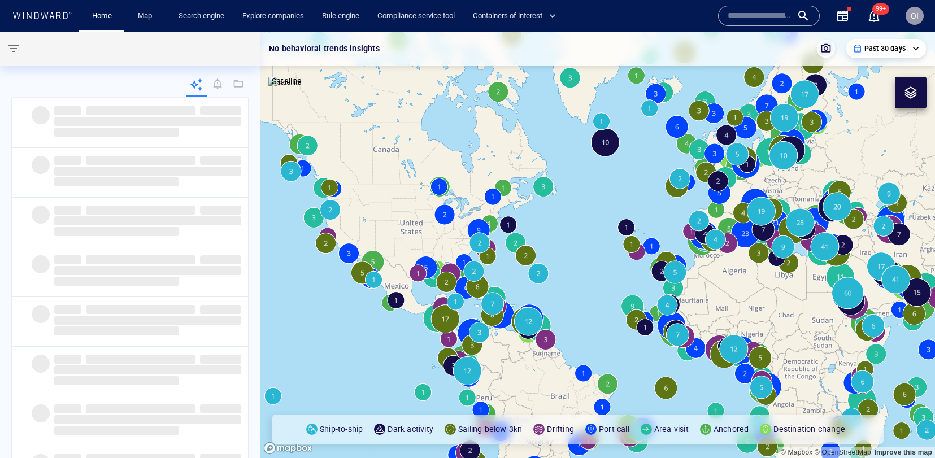
click at [785, 19] on input "text" at bounding box center [760, 15] width 64 height 17
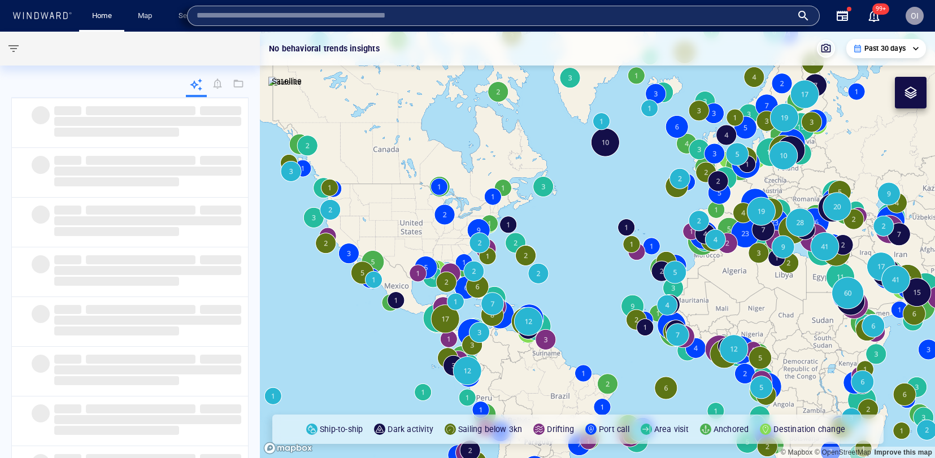
paste input "*******"
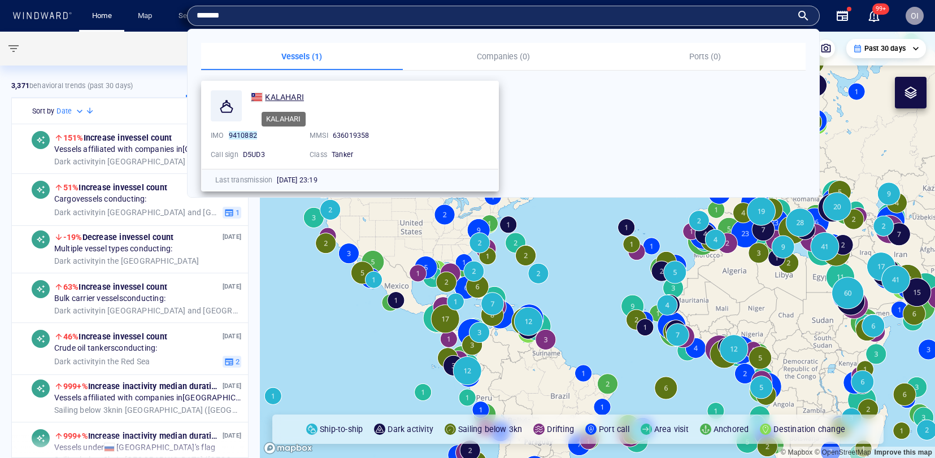
type input "*******"
click at [288, 90] on div "KALAHARI" at bounding box center [284, 97] width 39 height 14
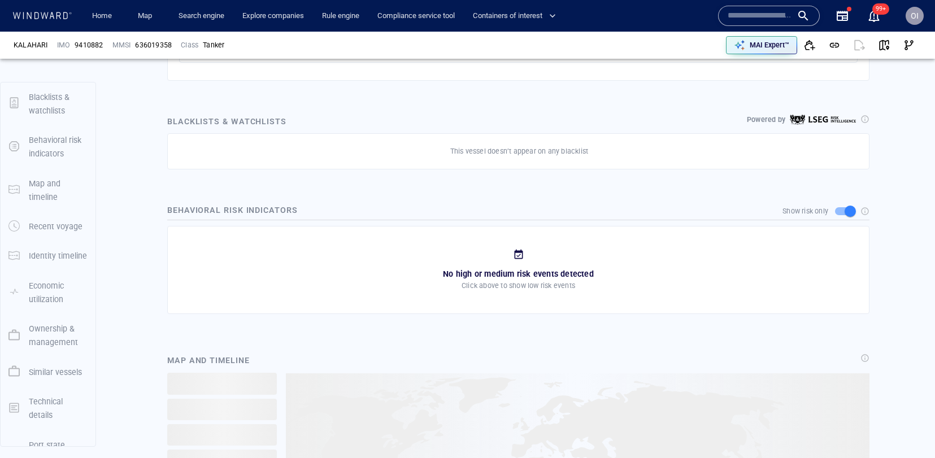
scroll to position [100, 0]
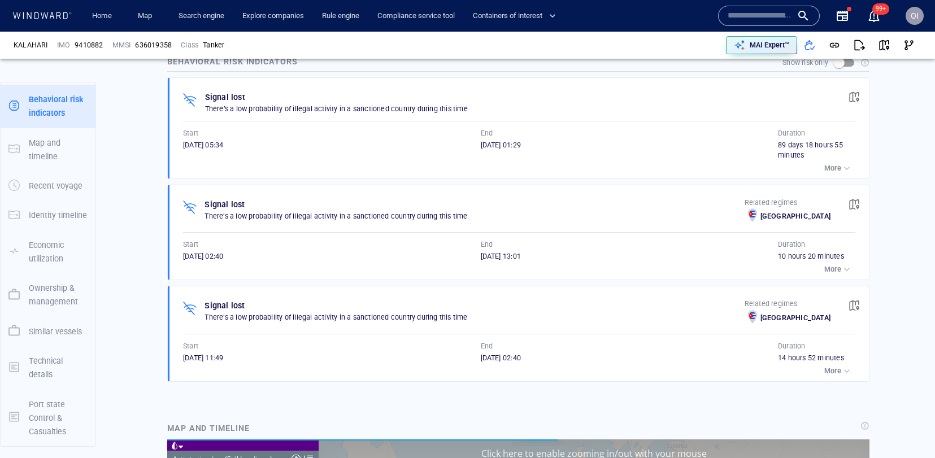
scroll to position [2573, 0]
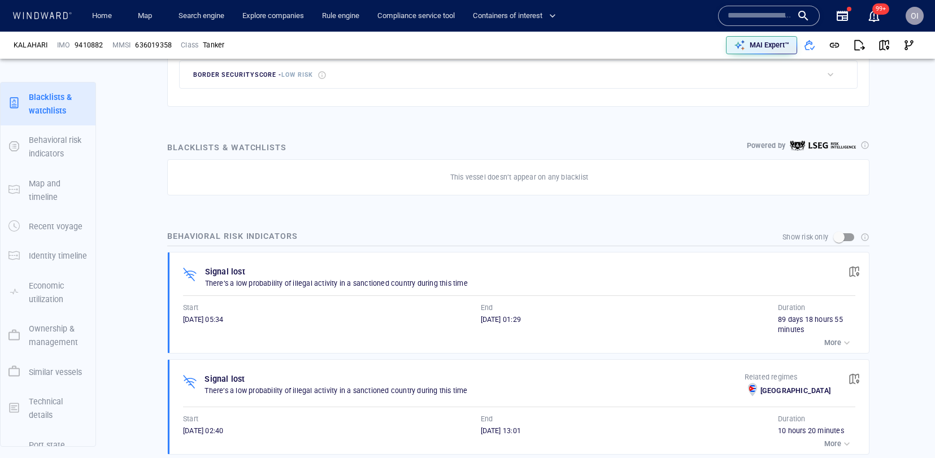
scroll to position [100, 0]
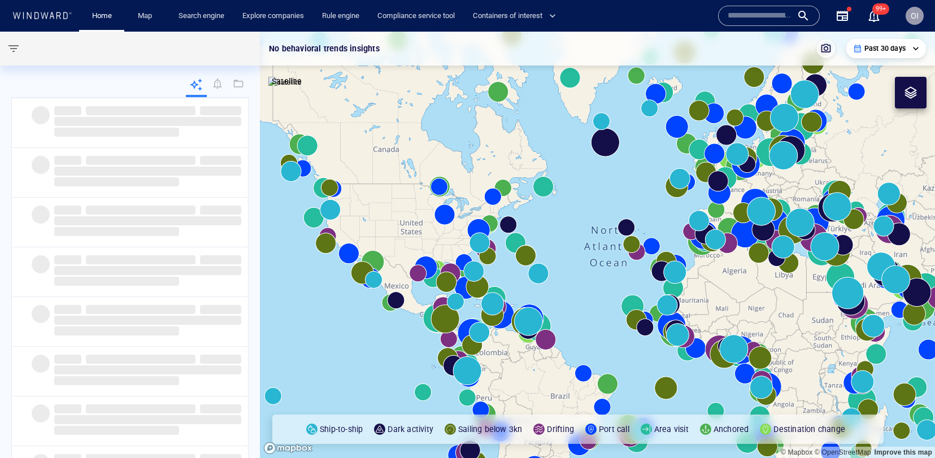
click at [754, 5] on div "Name N/A IMO MMSI Call sign N/A Class N/A No positional data 99+" at bounding box center [801, 15] width 185 height 45
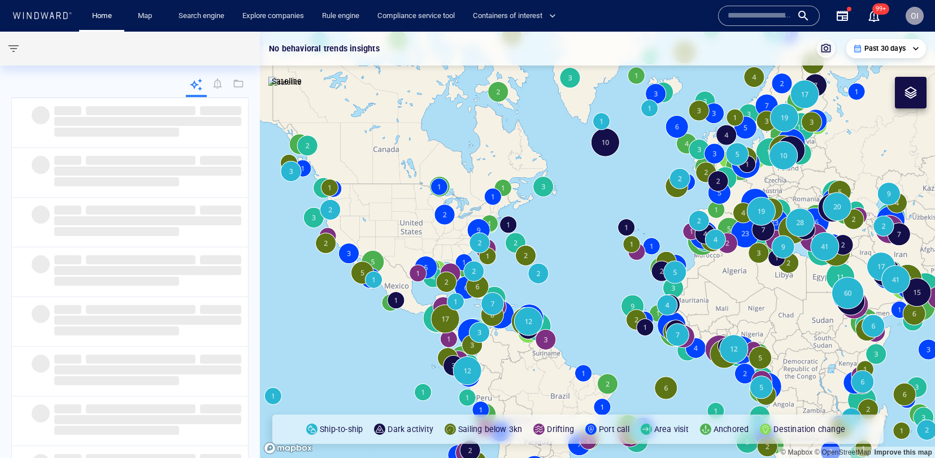
click at [748, 16] on input "text" at bounding box center [760, 15] width 64 height 17
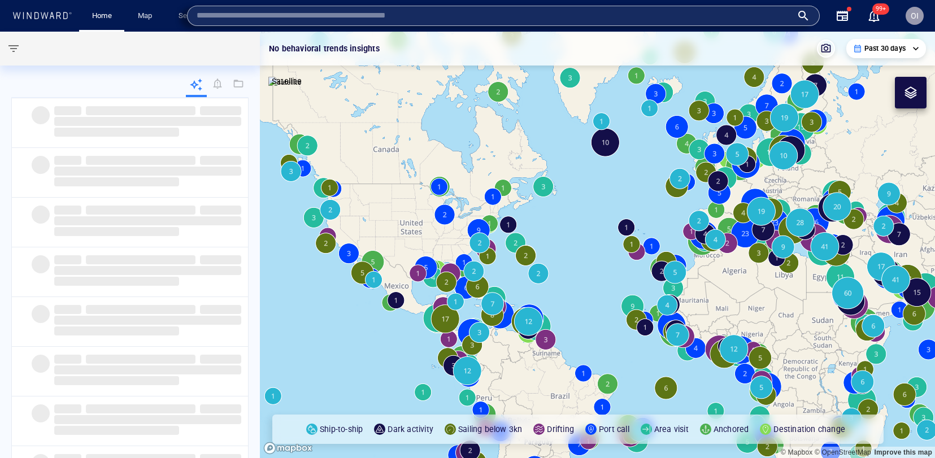
paste input "*******"
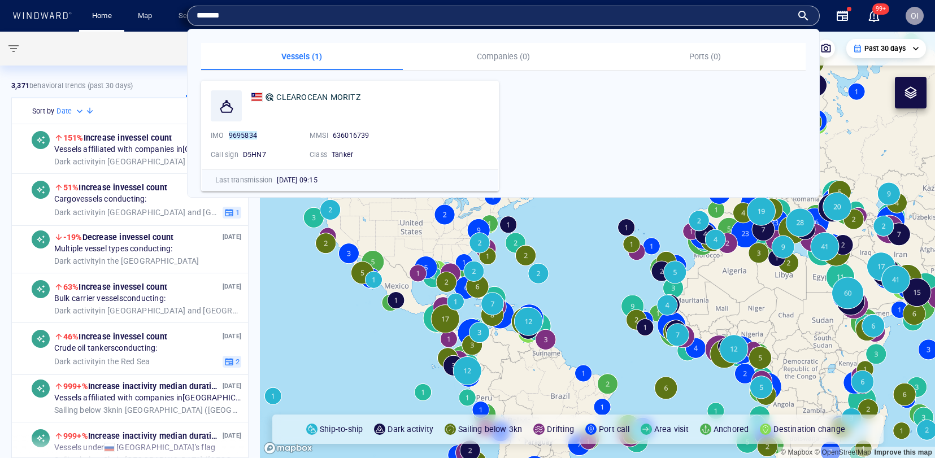
type input "*******"
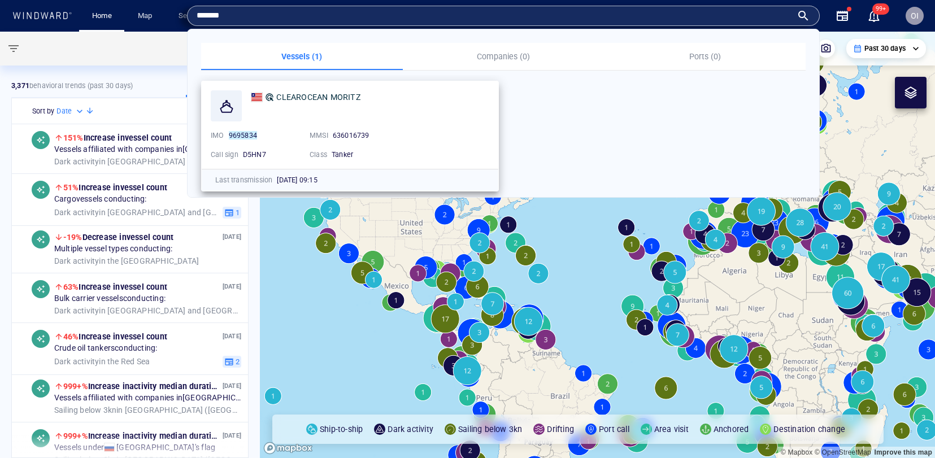
click at [350, 83] on div "CLEAROCEAN MORITZ IMO 9695834 MMSI 636016739 Call sign D5HN7 Class Tanker" at bounding box center [350, 125] width 297 height 88
click at [345, 90] on div "CLEAROCEAN MORITZ" at bounding box center [318, 97] width 84 height 14
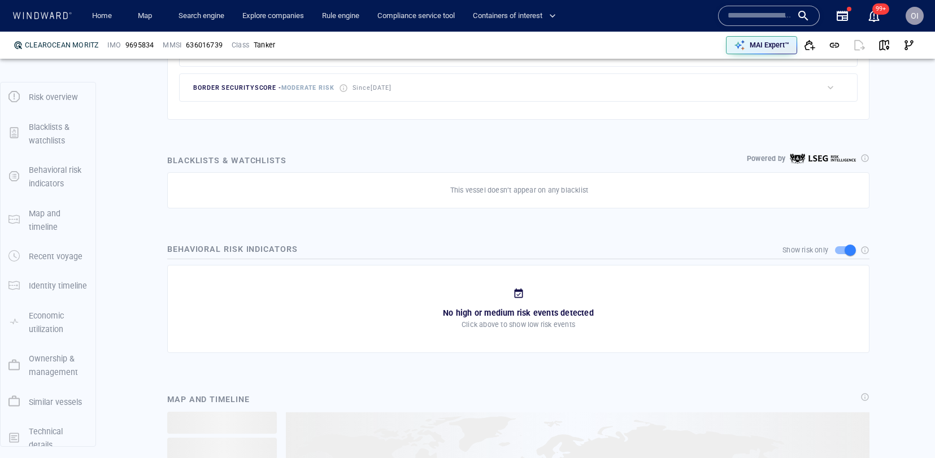
scroll to position [59, 0]
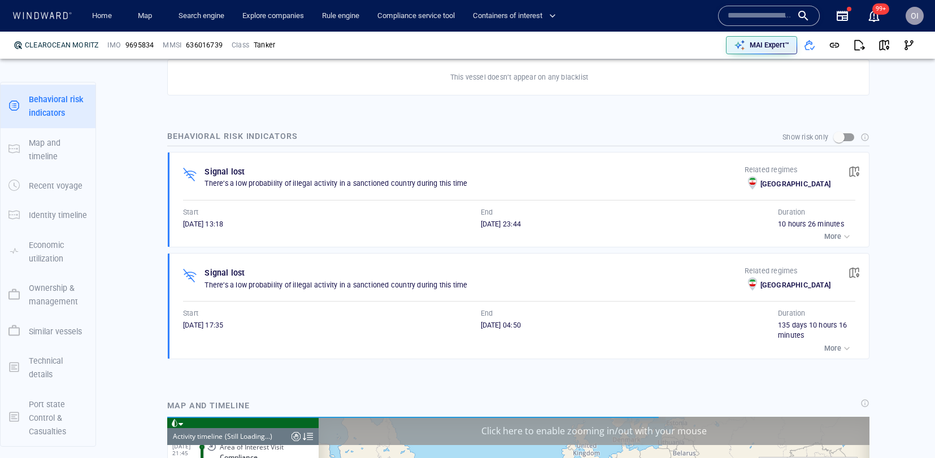
scroll to position [2711, 0]
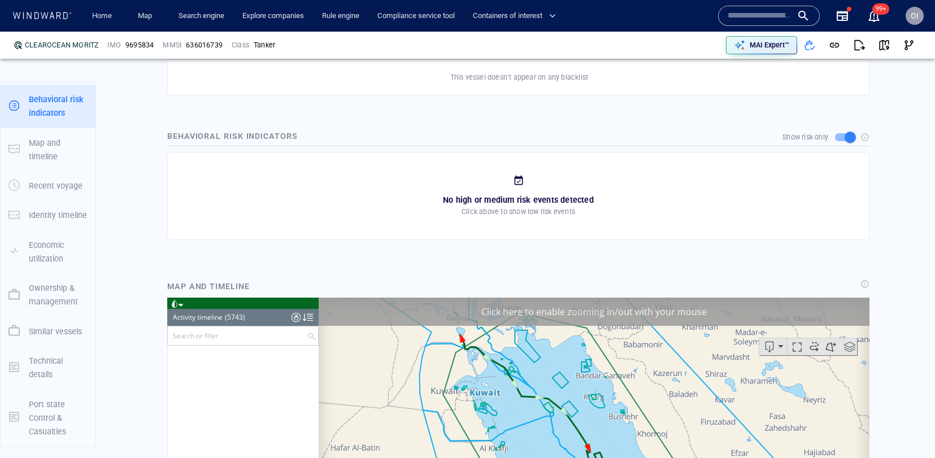
scroll to position [178189, 0]
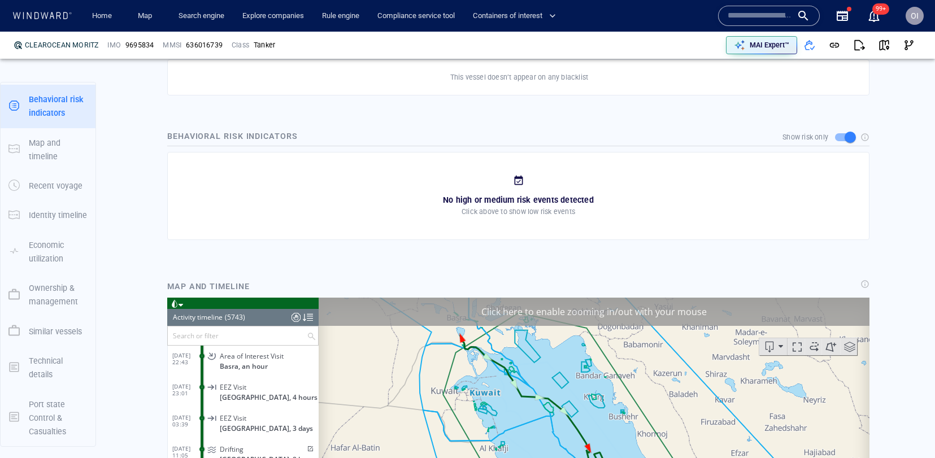
click at [740, 9] on input "text" at bounding box center [760, 15] width 64 height 17
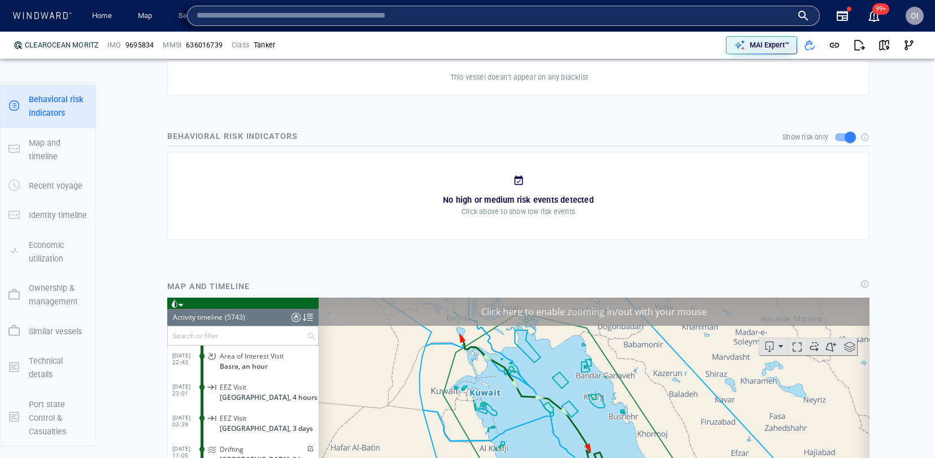
paste input "*******"
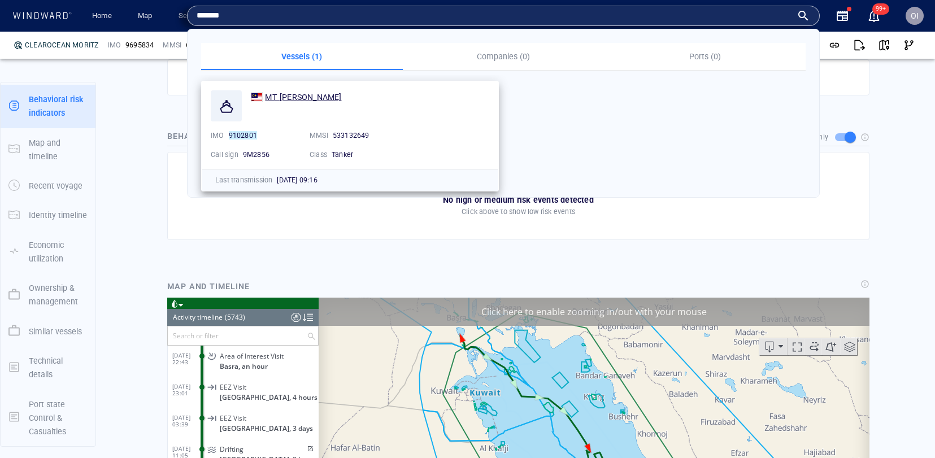
type input "*******"
click at [299, 99] on span "MT NILAM" at bounding box center [303, 97] width 76 height 9
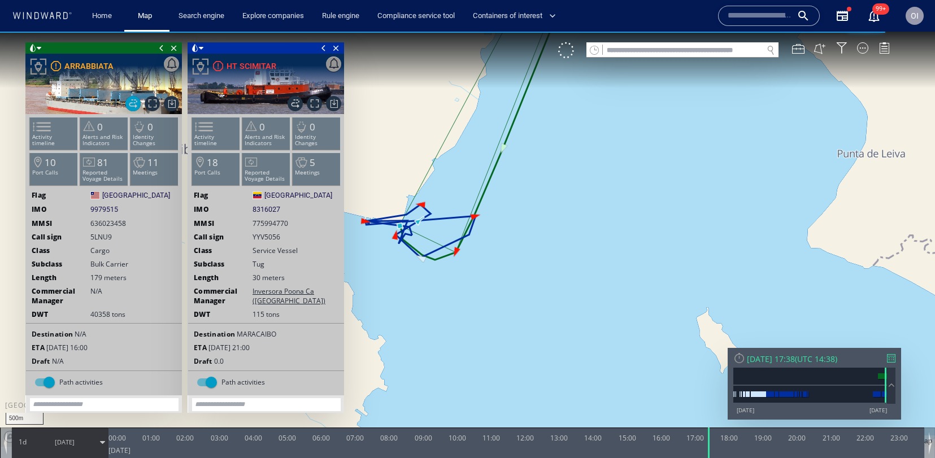
drag, startPoint x: 508, startPoint y: 280, endPoint x: 523, endPoint y: 281, distance: 15.3
click at [523, 281] on canvas "Map" at bounding box center [467, 239] width 935 height 415
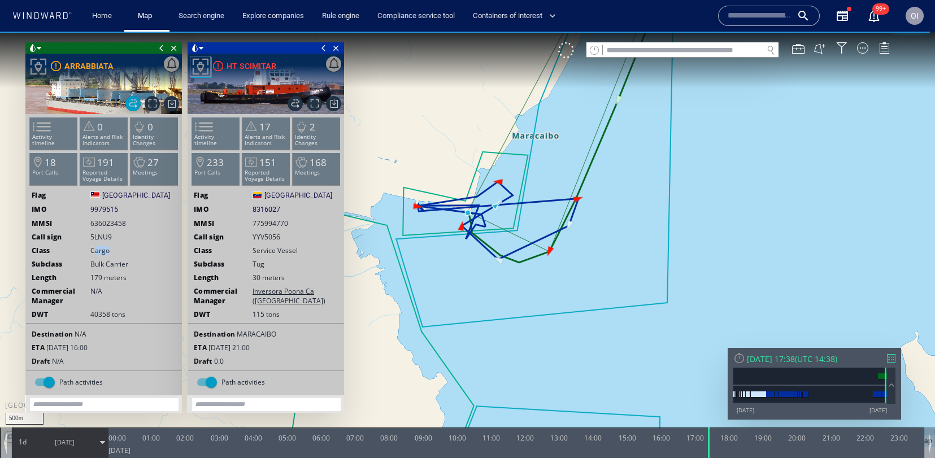
drag, startPoint x: 114, startPoint y: 249, endPoint x: 93, endPoint y: 250, distance: 21.5
click at [93, 250] on div "Class Cargo" at bounding box center [104, 251] width 156 height 10
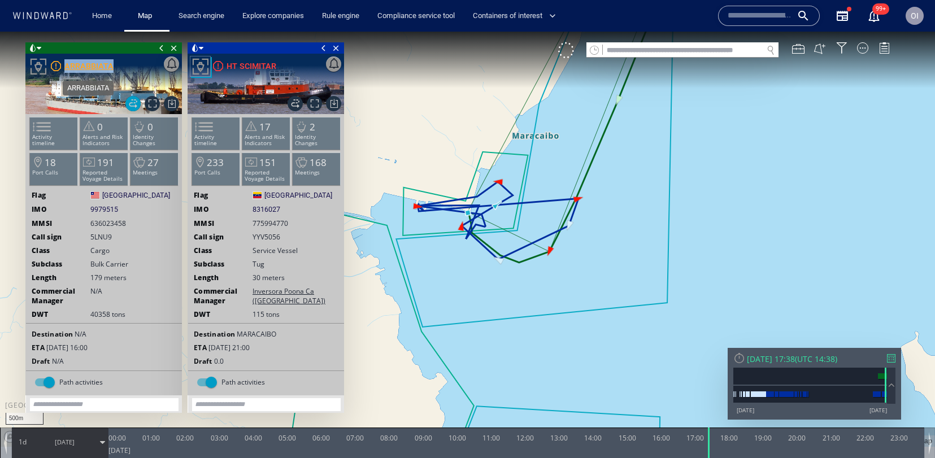
copy div "Export data Export path positions... Export property changes... Generate vessel…"
drag, startPoint x: 114, startPoint y: 63, endPoint x: 112, endPoint y: 68, distance: 5.8
click at [112, 68] on div "Export data Export path positions... Export property changes... Generate vessel…" at bounding box center [103, 84] width 157 height 60
click at [270, 210] on span "8316027" at bounding box center [267, 210] width 28 height 10
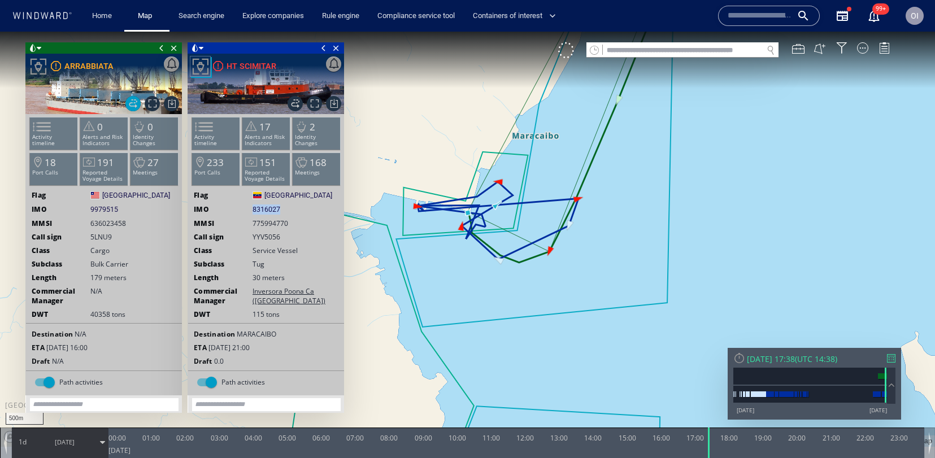
copy span "8316027"
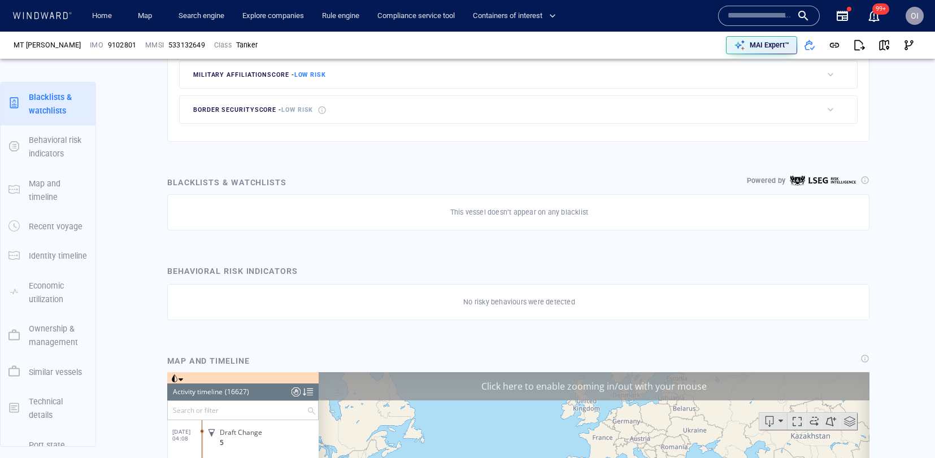
scroll to position [11282, 0]
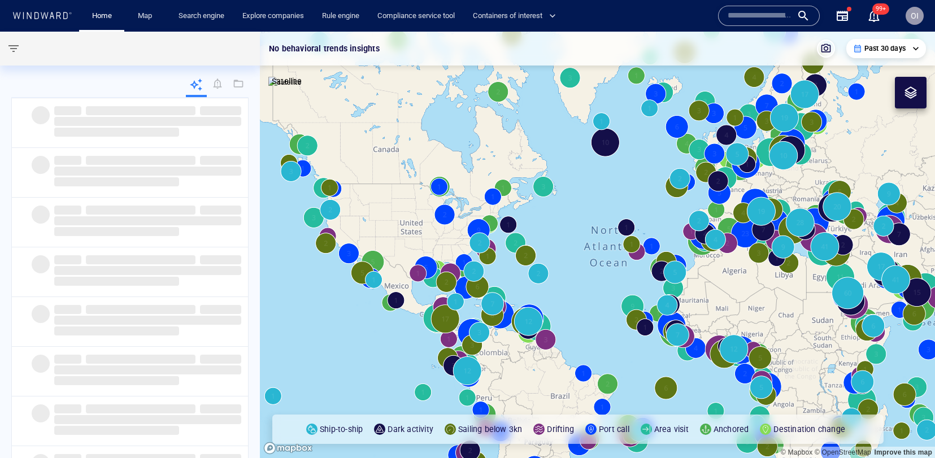
click at [776, 12] on input "text" at bounding box center [760, 15] width 64 height 17
paste input "*******"
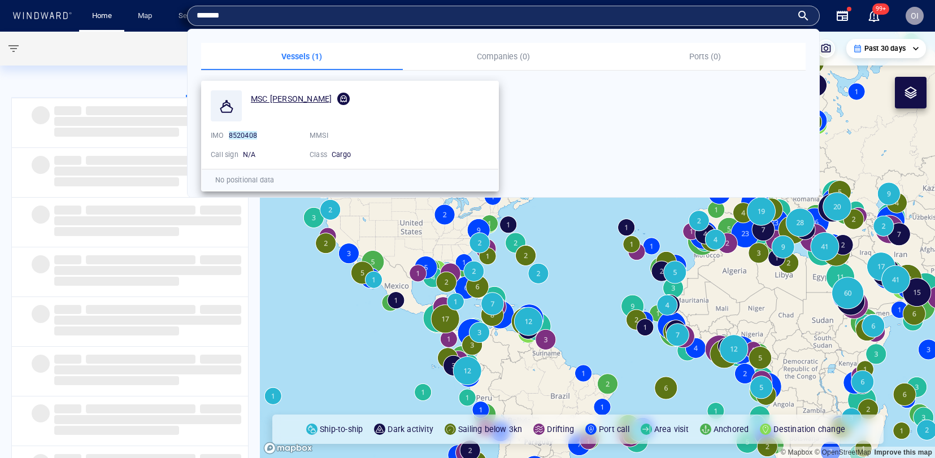
type input "*******"
click at [334, 98] on div at bounding box center [342, 98] width 16 height 17
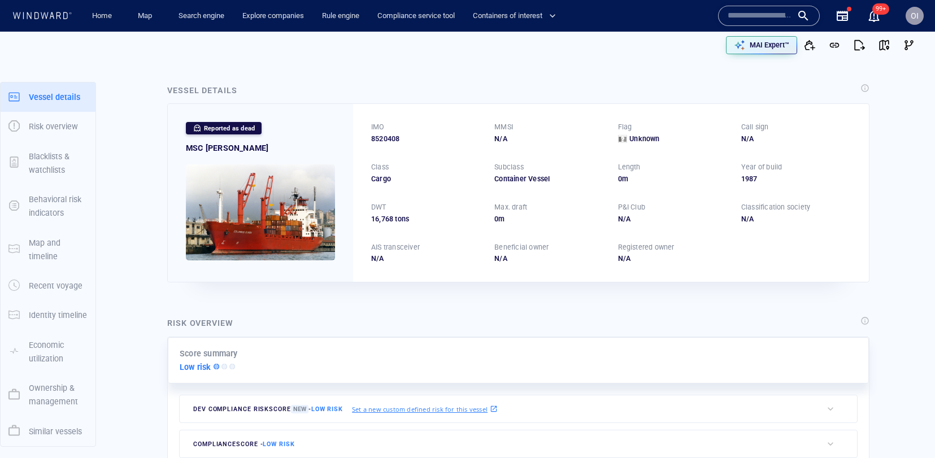
click at [769, 8] on input "text" at bounding box center [760, 15] width 64 height 17
paste input "*********"
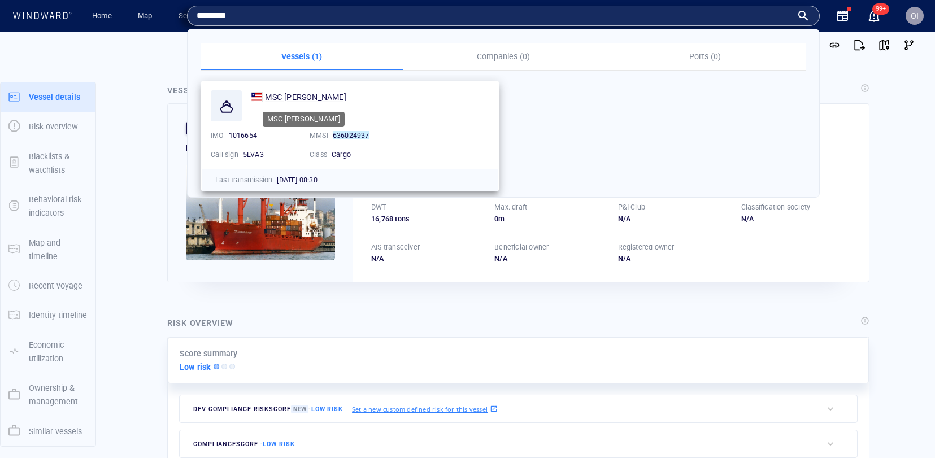
type input "*********"
click at [293, 102] on div "MSC [PERSON_NAME]" at bounding box center [305, 97] width 81 height 14
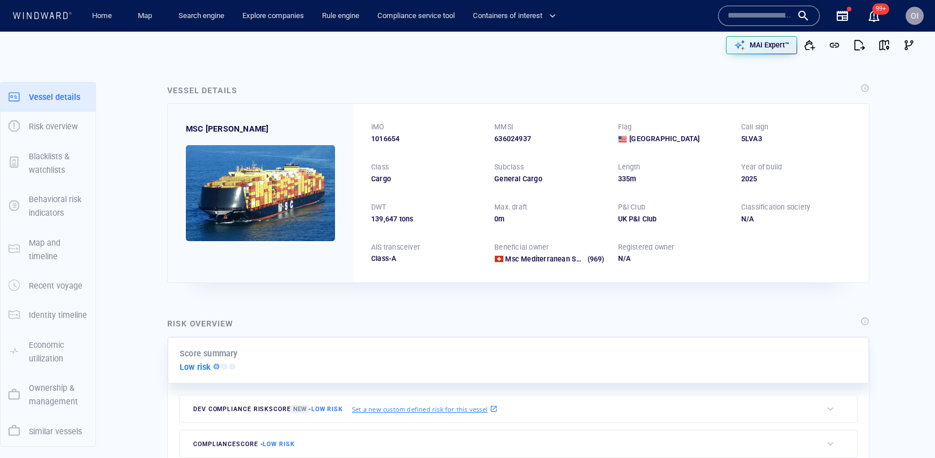
click at [759, 19] on input "text" at bounding box center [760, 15] width 64 height 17
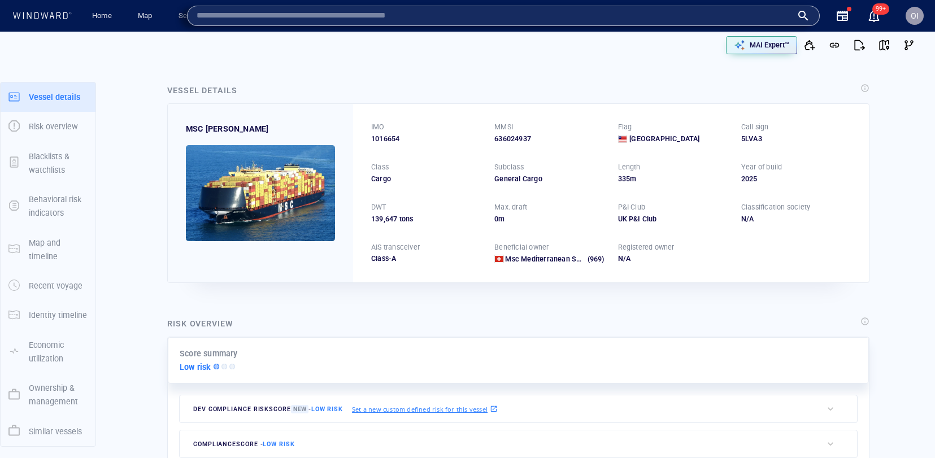
paste input "*******"
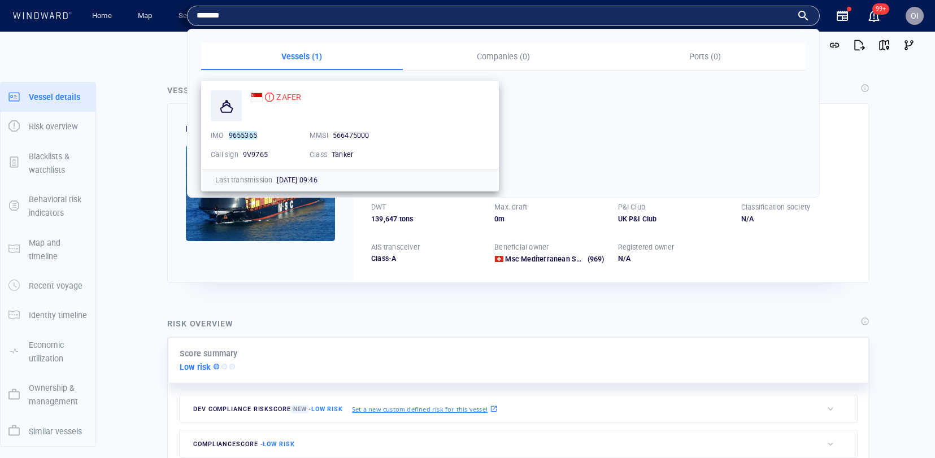
type input "*******"
click at [297, 94] on span "ZAFER" at bounding box center [288, 97] width 25 height 9
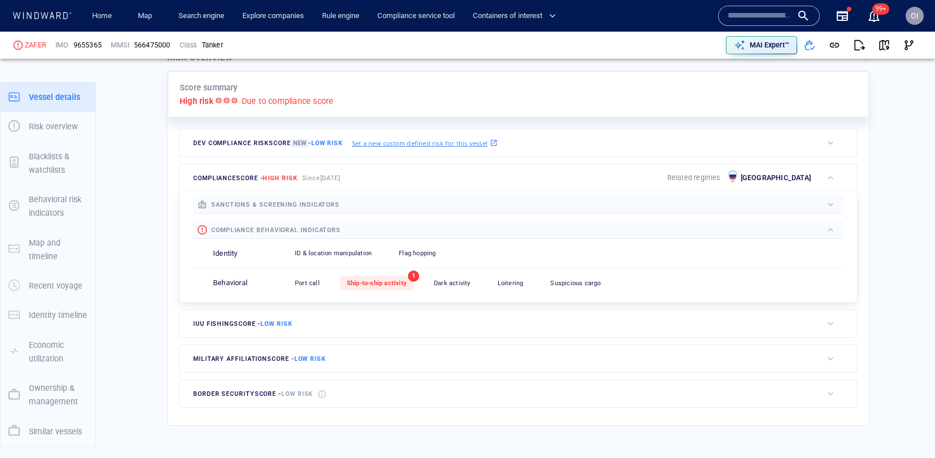
scroll to position [29, 0]
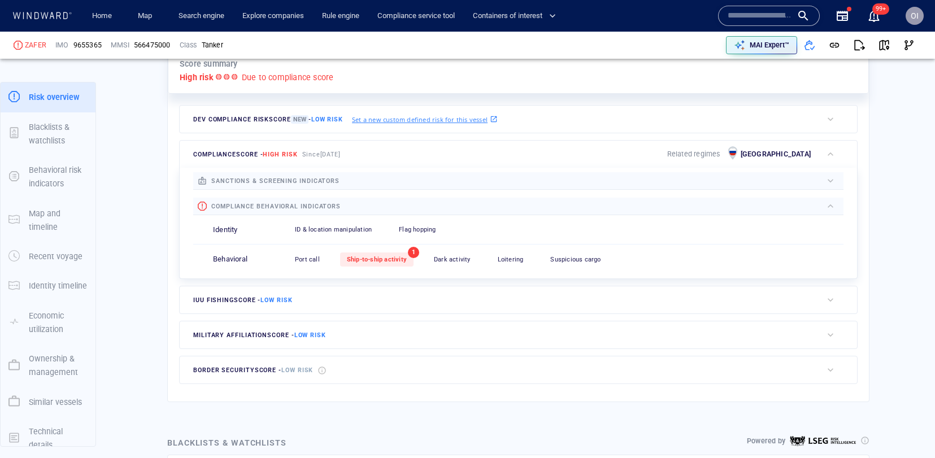
click at [386, 257] on span "Ship-to-ship activity" at bounding box center [377, 259] width 60 height 7
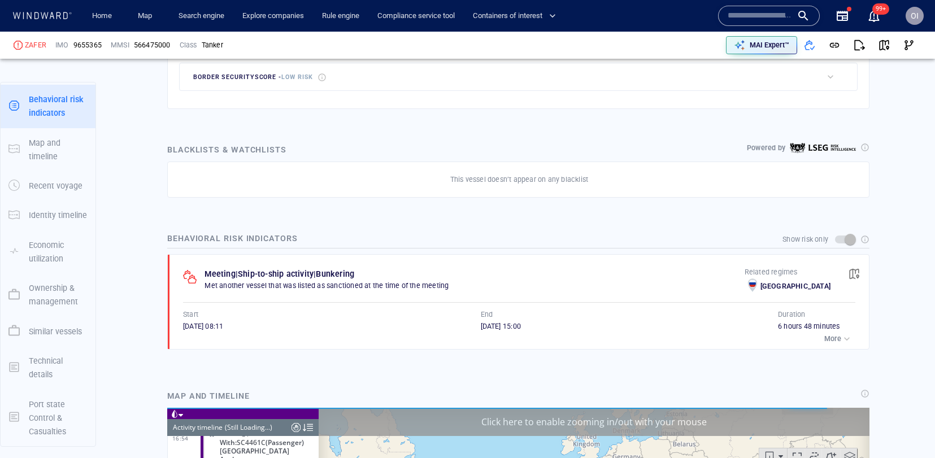
scroll to position [15027, 0]
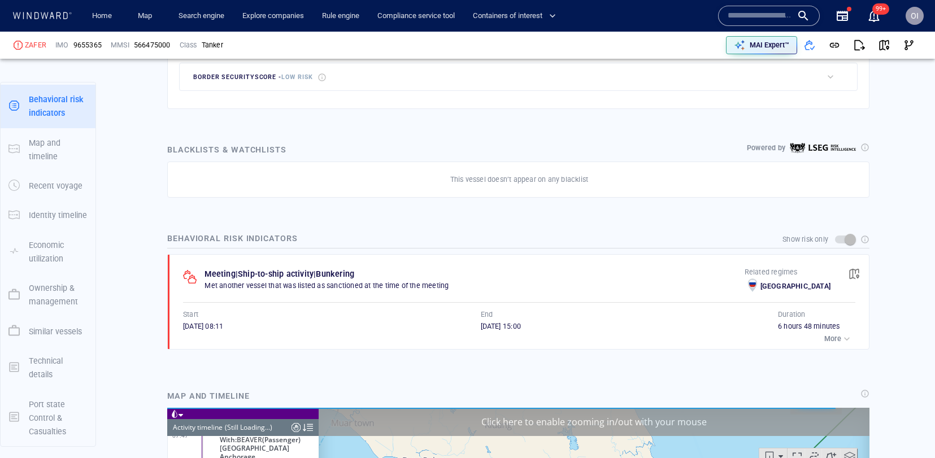
click at [859, 275] on span "button" at bounding box center [854, 273] width 11 height 11
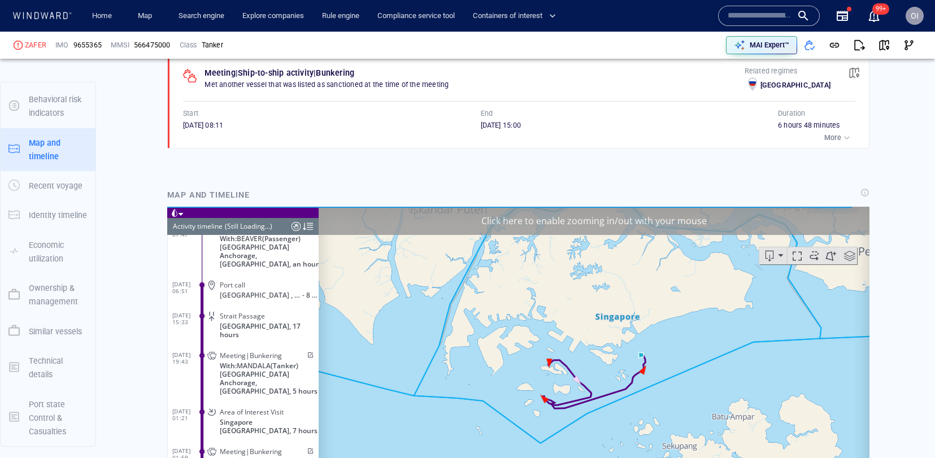
scroll to position [10505, 0]
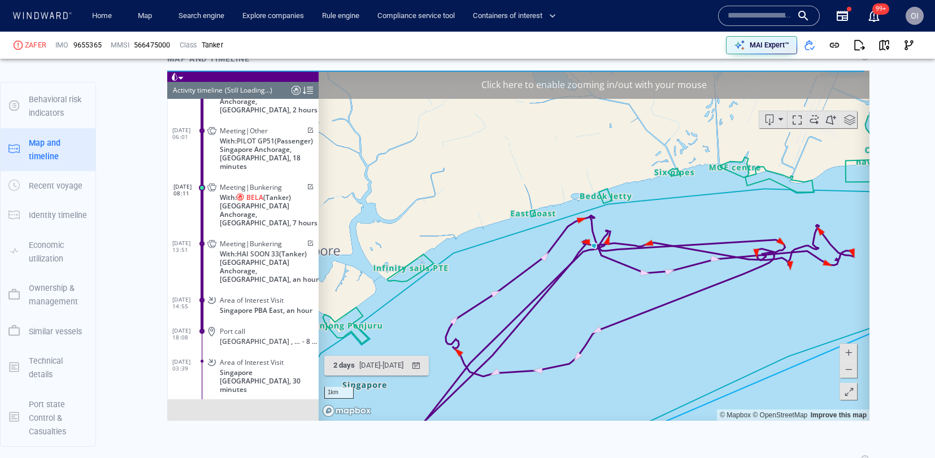
scroll to position [922, 0]
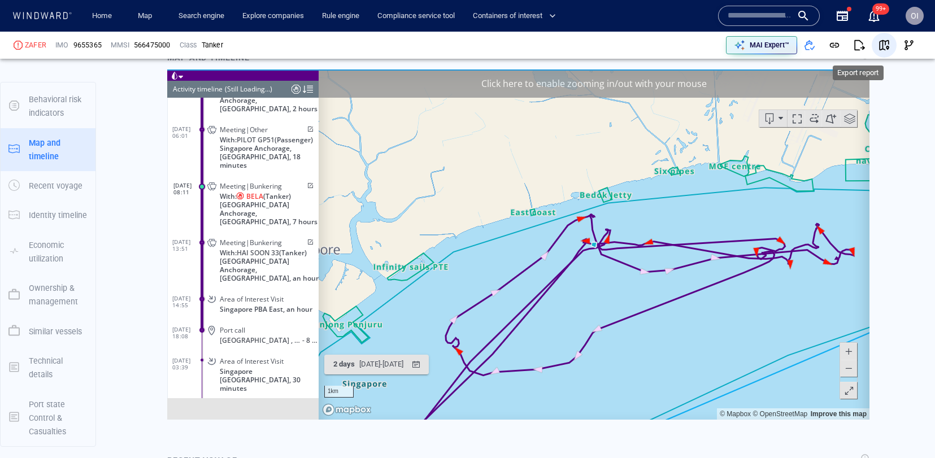
click at [889, 42] on span "button" at bounding box center [884, 45] width 11 height 11
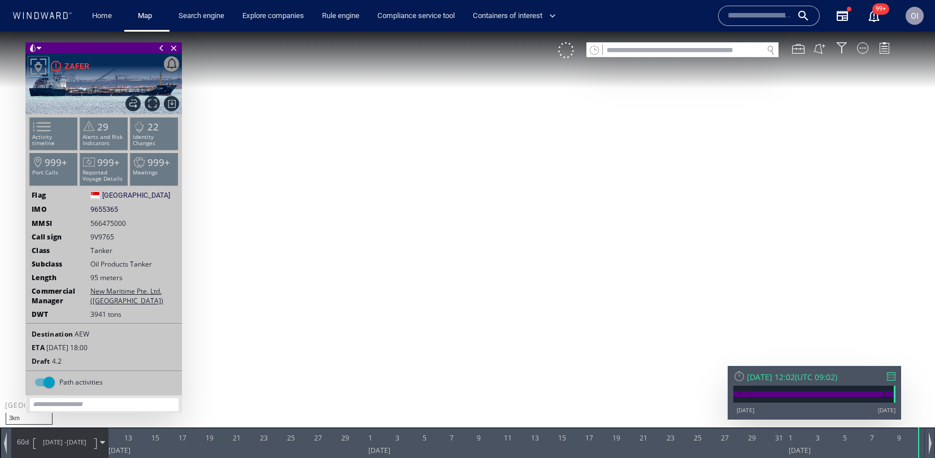
drag, startPoint x: 589, startPoint y: 276, endPoint x: 649, endPoint y: 284, distance: 60.5
click at [649, 284] on canvas "Map" at bounding box center [467, 239] width 935 height 415
click at [29, 447] on div "60d [DATE] - [DATE]" at bounding box center [60, 442] width 96 height 28
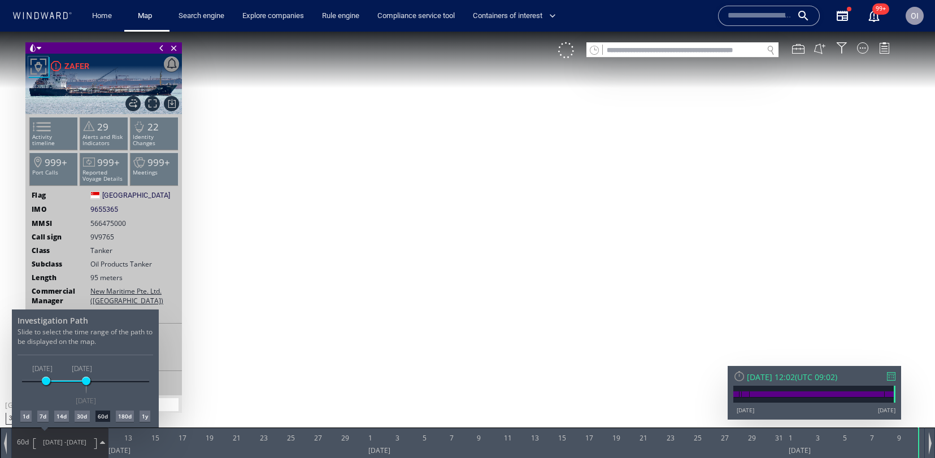
click at [25, 419] on div "1d" at bounding box center [25, 416] width 11 height 11
click at [50, 140] on div at bounding box center [467, 245] width 935 height 427
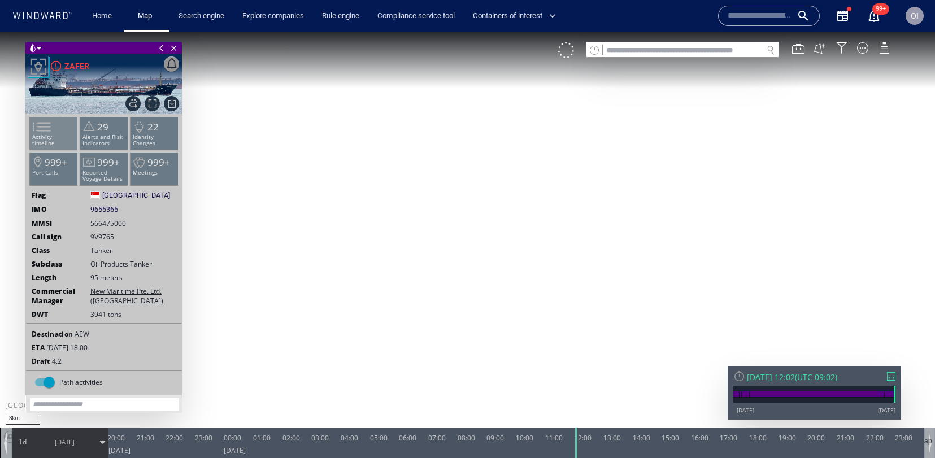
click at [44, 135] on span at bounding box center [35, 127] width 17 height 16
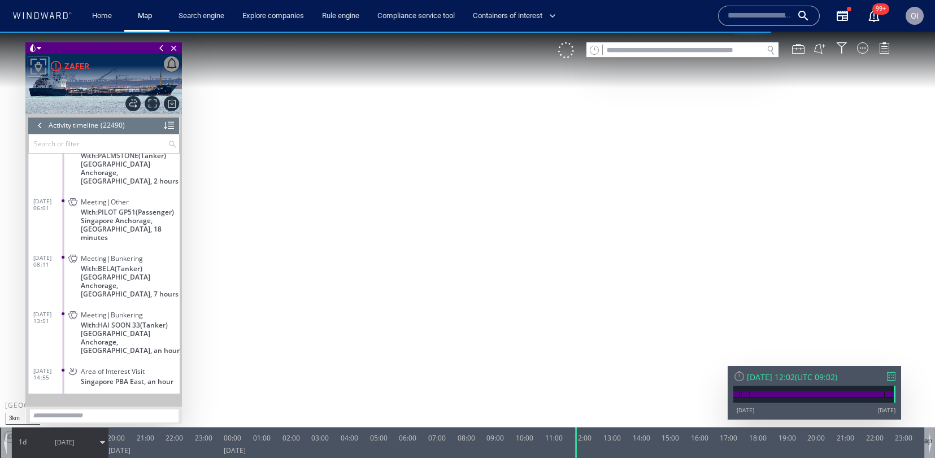
scroll to position [694270, 0]
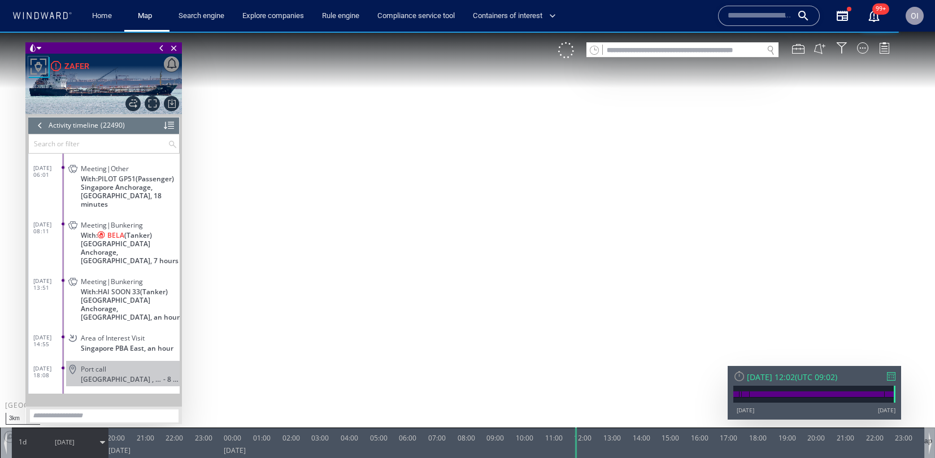
click at [158, 241] on span "[GEOGRAPHIC_DATA] Anchorage, [GEOGRAPHIC_DATA], 7 hours" at bounding box center [130, 252] width 99 height 25
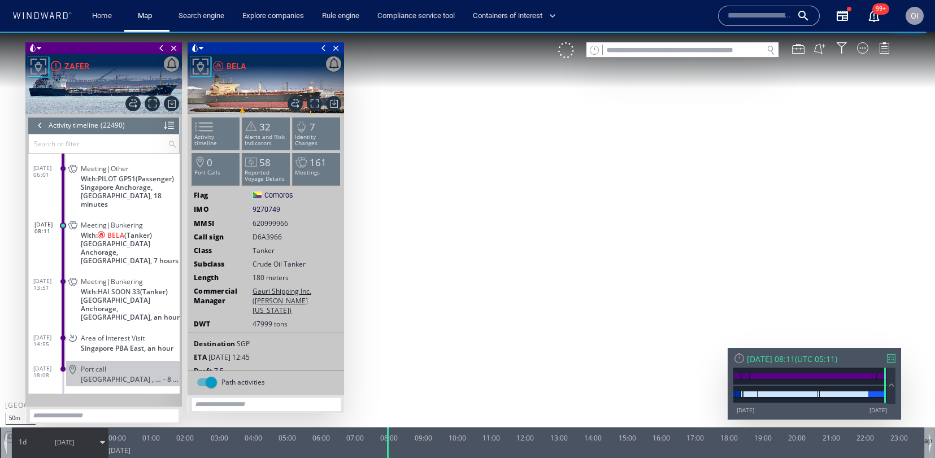
drag, startPoint x: 592, startPoint y: 186, endPoint x: 585, endPoint y: 481, distance: 295.1
click at [585, 458] on html "50m © Mapbox © OpenStreetMap Improve this map 0 0 23:00 [DATE] 00:00 01:00 02:0…" at bounding box center [467, 245] width 935 height 427
drag, startPoint x: 588, startPoint y: 247, endPoint x: 584, endPoint y: 332, distance: 85.4
click at [574, 351] on canvas "Map" at bounding box center [467, 239] width 935 height 415
click at [613, 305] on canvas "Map" at bounding box center [467, 239] width 935 height 415
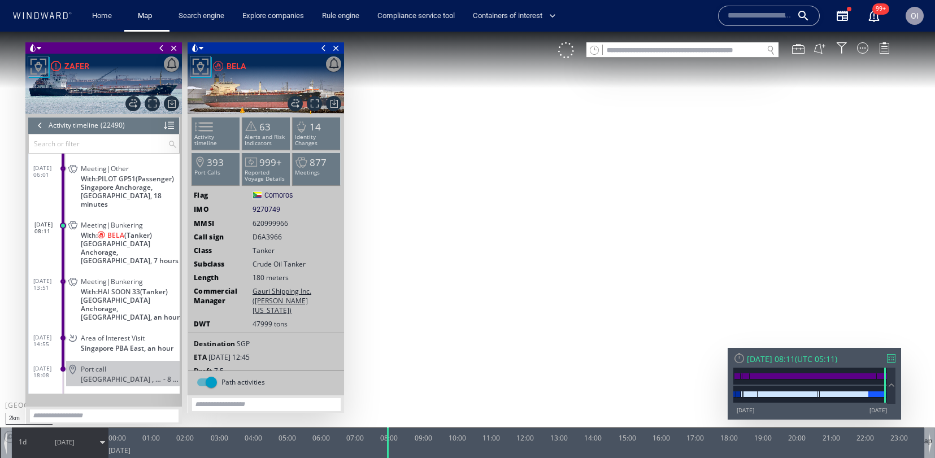
drag, startPoint x: 627, startPoint y: 323, endPoint x: 619, endPoint y: 255, distance: 68.3
click at [619, 255] on canvas "Map" at bounding box center [467, 239] width 935 height 415
drag, startPoint x: 615, startPoint y: 358, endPoint x: 592, endPoint y: 366, distance: 24.3
click at [615, 358] on canvas "Map" at bounding box center [467, 239] width 935 height 415
drag, startPoint x: 670, startPoint y: 273, endPoint x: 665, endPoint y: 276, distance: 5.8
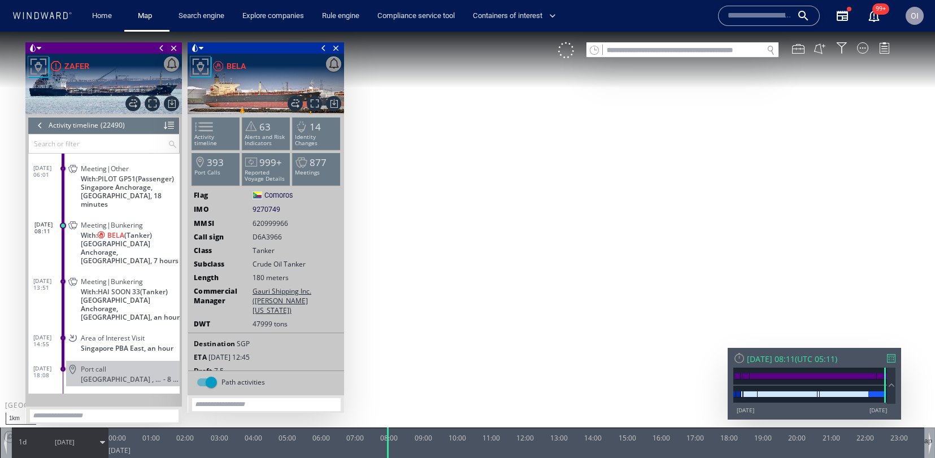
click at [665, 276] on canvas "Map" at bounding box center [467, 239] width 935 height 415
drag, startPoint x: 724, startPoint y: 280, endPoint x: 706, endPoint y: 277, distance: 17.8
click at [723, 280] on canvas "Map" at bounding box center [467, 239] width 935 height 415
drag, startPoint x: 679, startPoint y: 328, endPoint x: 628, endPoint y: 302, distance: 57.9
click at [679, 328] on canvas "Map" at bounding box center [467, 239] width 935 height 415
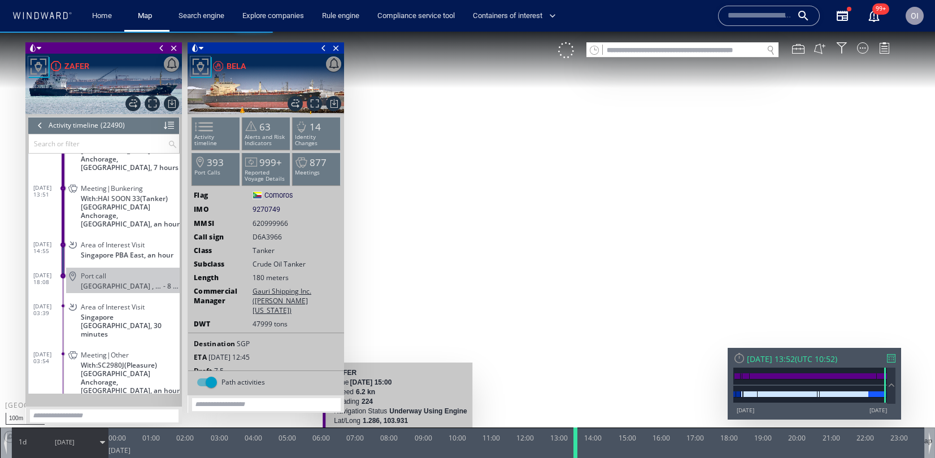
scroll to position [694287, 0]
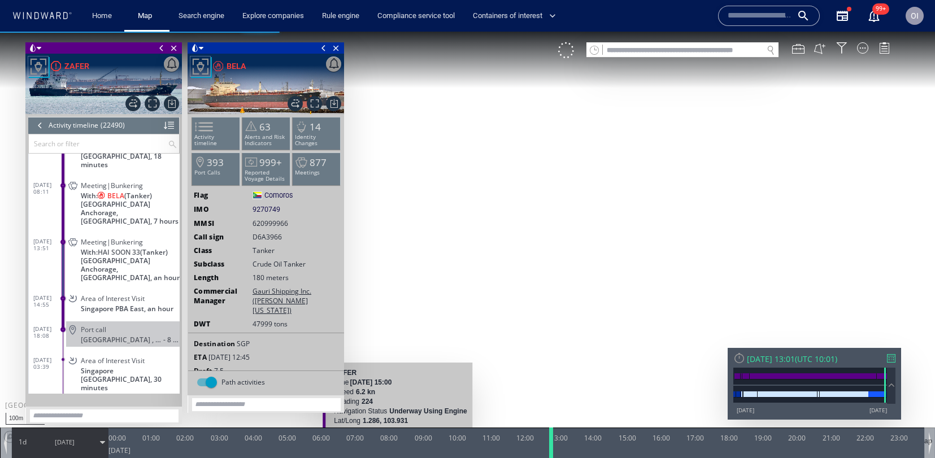
drag, startPoint x: 385, startPoint y: 442, endPoint x: 546, endPoint y: 451, distance: 161.9
click at [548, 451] on div at bounding box center [553, 443] width 11 height 31
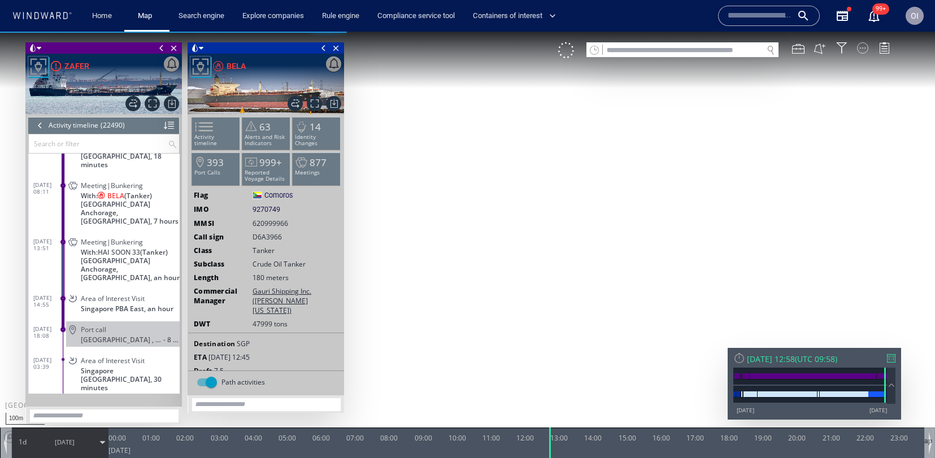
click at [858, 48] on div at bounding box center [862, 47] width 11 height 11
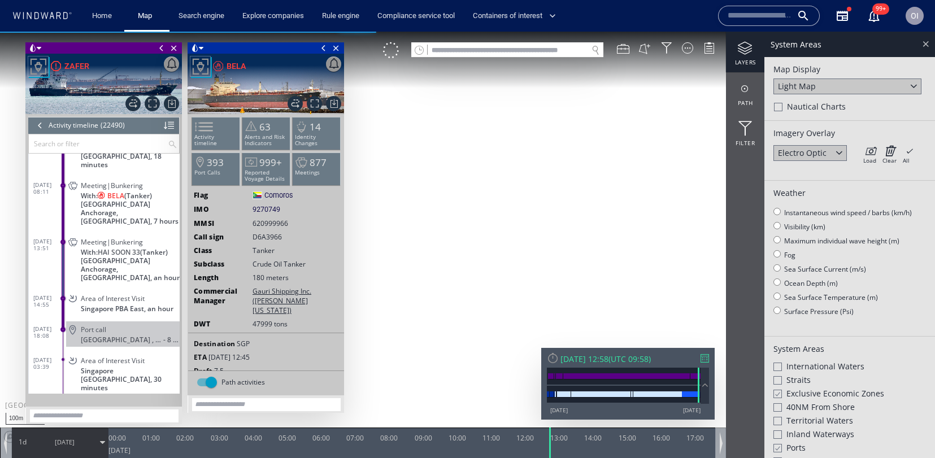
click at [931, 45] on div at bounding box center [925, 43] width 13 height 13
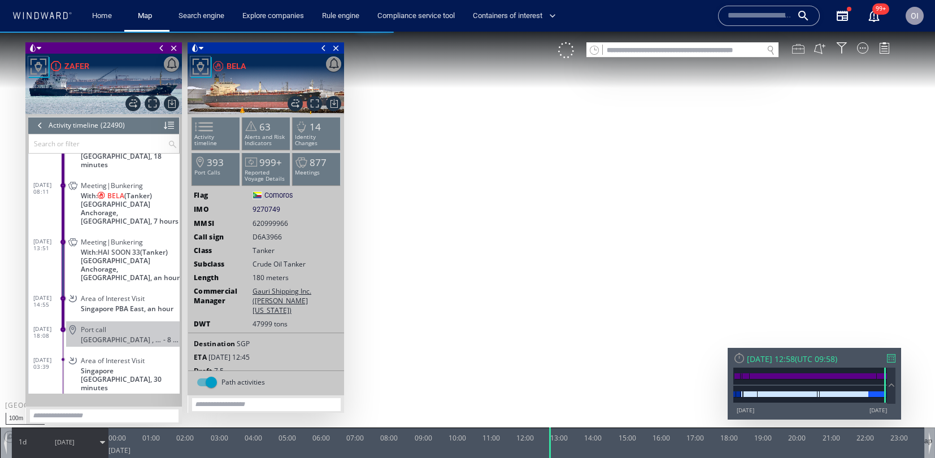
click at [800, 46] on div at bounding box center [798, 48] width 12 height 12
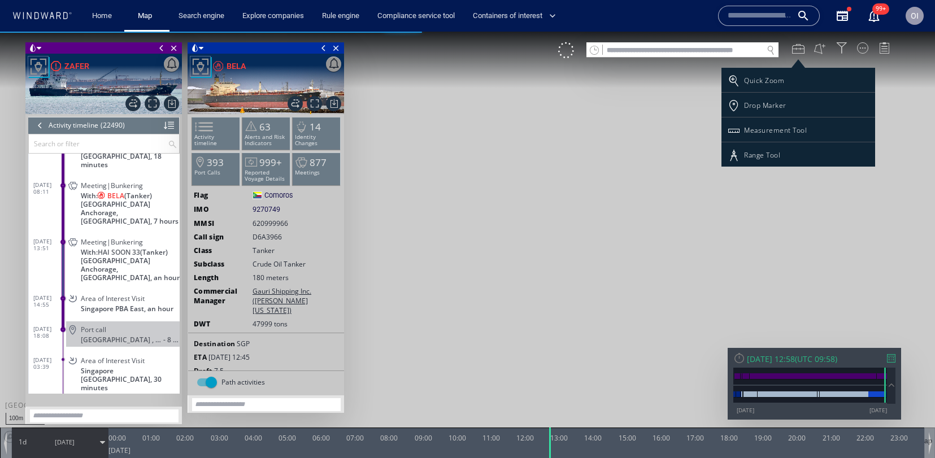
click at [766, 150] on div "Range Tool" at bounding box center [762, 155] width 36 height 10
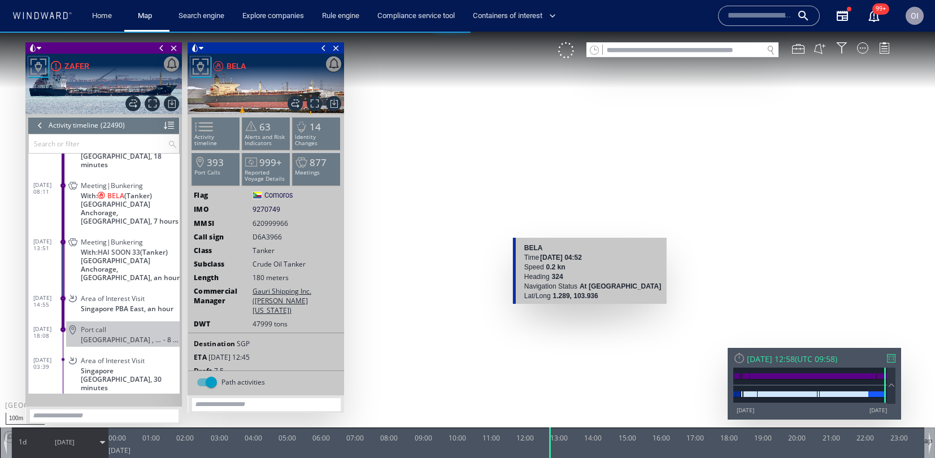
drag, startPoint x: 583, startPoint y: 306, endPoint x: 600, endPoint y: 261, distance: 48.6
click at [583, 306] on canvas "Map" at bounding box center [467, 239] width 935 height 415
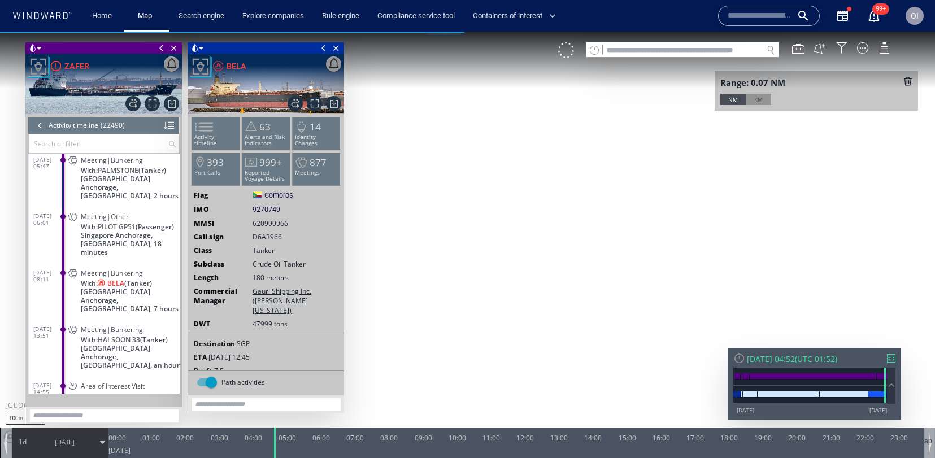
scroll to position [694194, 0]
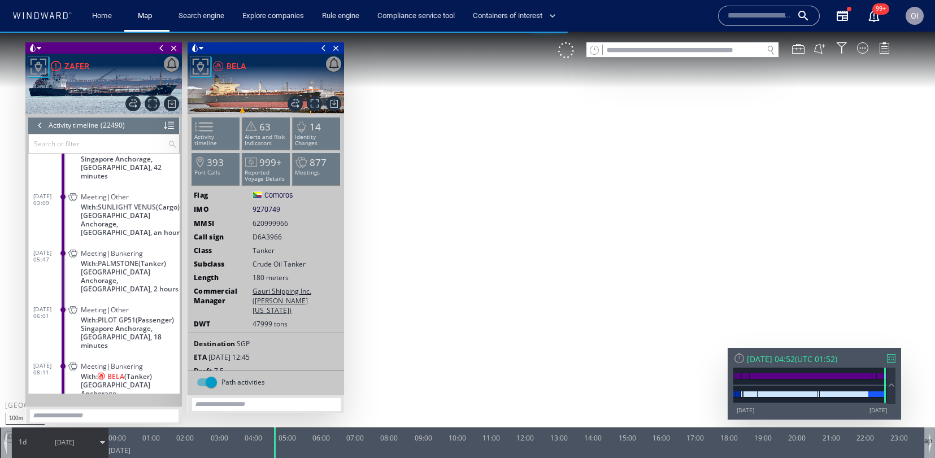
click at [806, 51] on div "VM" at bounding box center [729, 50] width 343 height 16
click at [797, 51] on div at bounding box center [798, 48] width 12 height 12
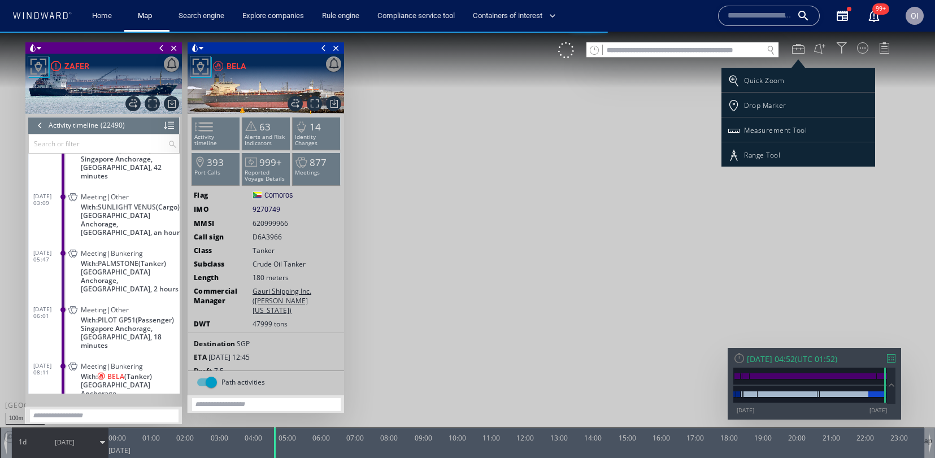
drag, startPoint x: 771, startPoint y: 133, endPoint x: 705, endPoint y: 189, distance: 86.2
click at [771, 133] on div "Measurement Tool" at bounding box center [775, 130] width 63 height 10
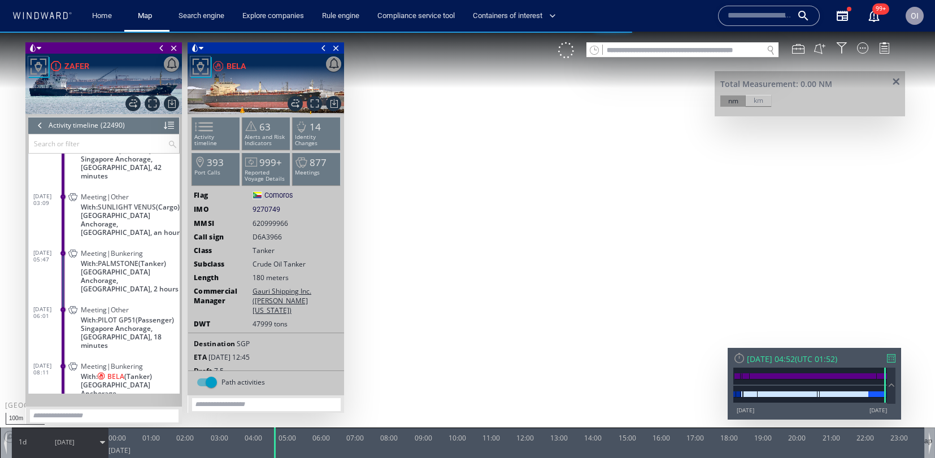
click at [592, 307] on canvas "Map" at bounding box center [467, 239] width 935 height 415
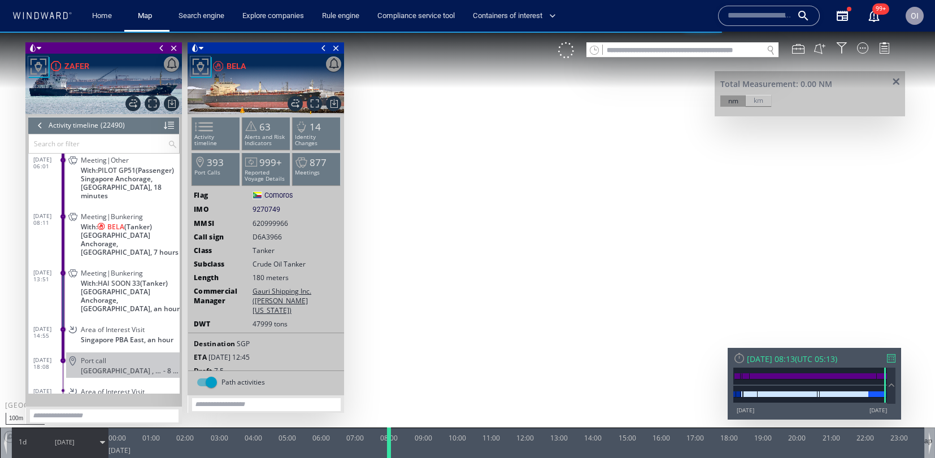
scroll to position [694287, 0]
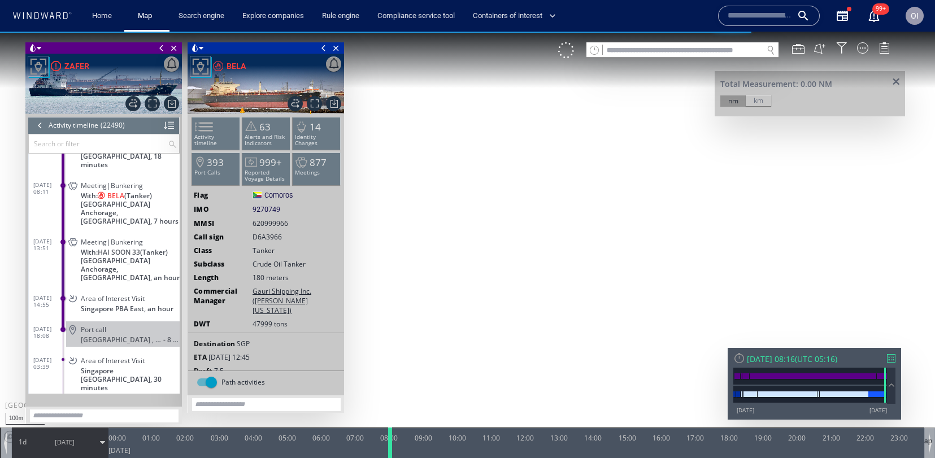
drag, startPoint x: 283, startPoint y: 442, endPoint x: 392, endPoint y: 442, distance: 109.1
click at [392, 442] on div at bounding box center [392, 443] width 11 height 31
click at [579, 303] on canvas "Map" at bounding box center [467, 239] width 935 height 415
click at [615, 160] on canvas "Map" at bounding box center [467, 239] width 935 height 415
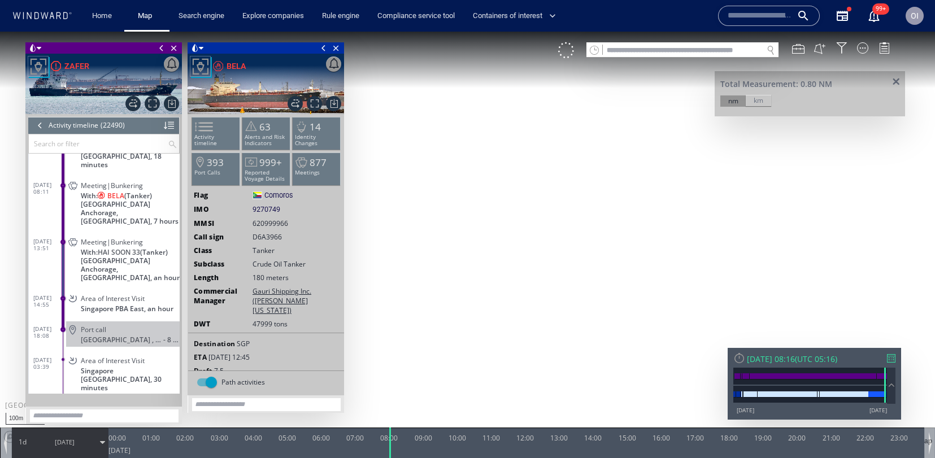
click at [41, 125] on div at bounding box center [40, 125] width 12 height 17
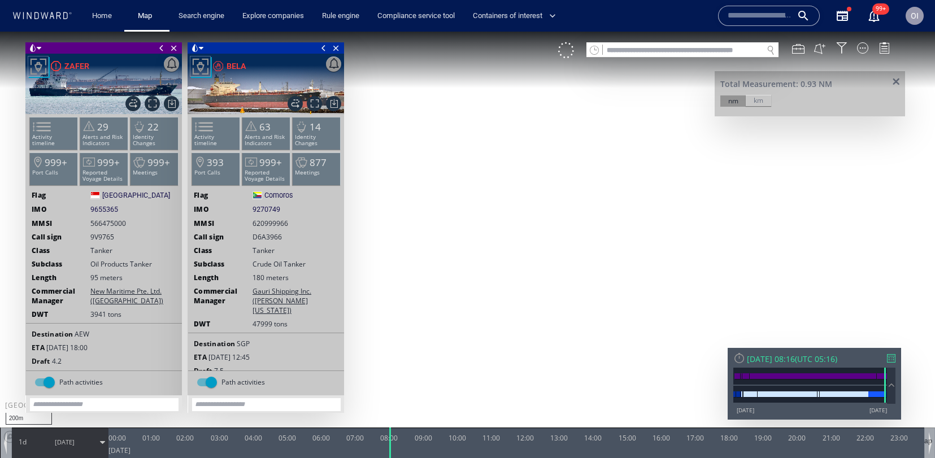
click at [896, 85] on span at bounding box center [896, 82] width 14 height 8
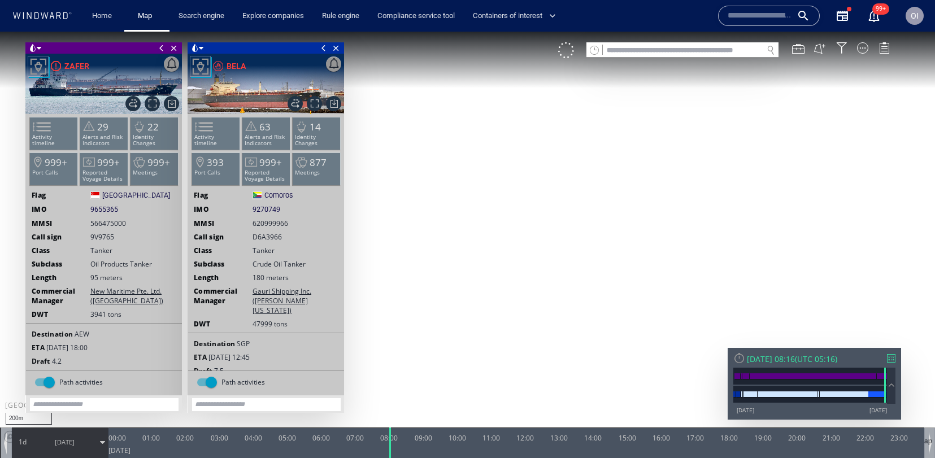
click at [19, 440] on span "1d" at bounding box center [23, 442] width 16 height 10
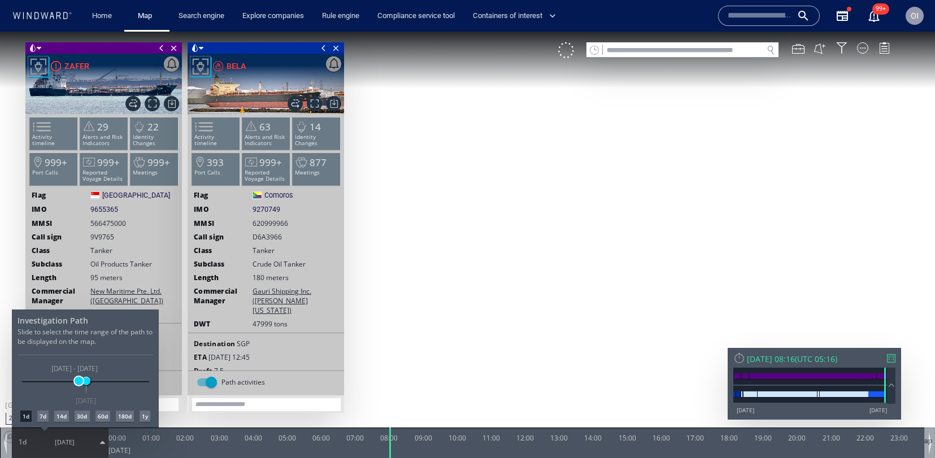
click at [79, 383] on span at bounding box center [79, 381] width 8 height 8
click at [747, 294] on div at bounding box center [467, 245] width 935 height 427
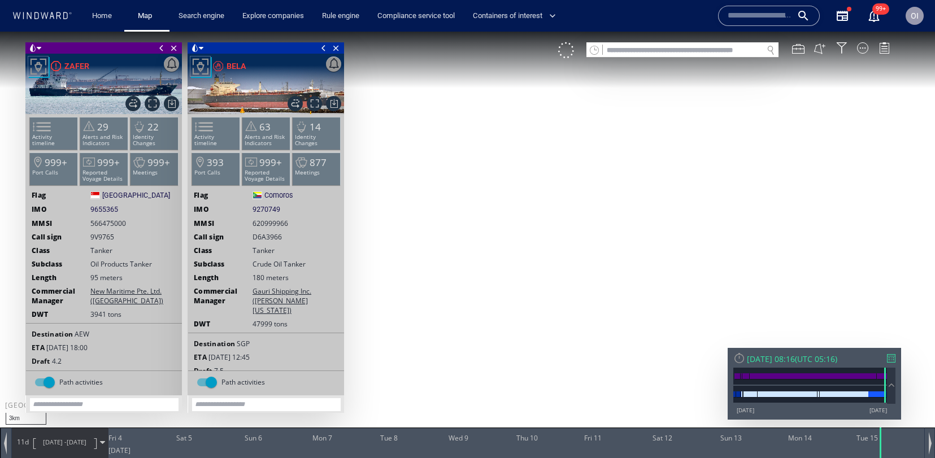
drag, startPoint x: 671, startPoint y: 203, endPoint x: 665, endPoint y: 197, distance: 8.8
click at [665, 197] on canvas "Map" at bounding box center [467, 239] width 935 height 415
click at [51, 441] on span "[DATE] -" at bounding box center [55, 442] width 24 height 8
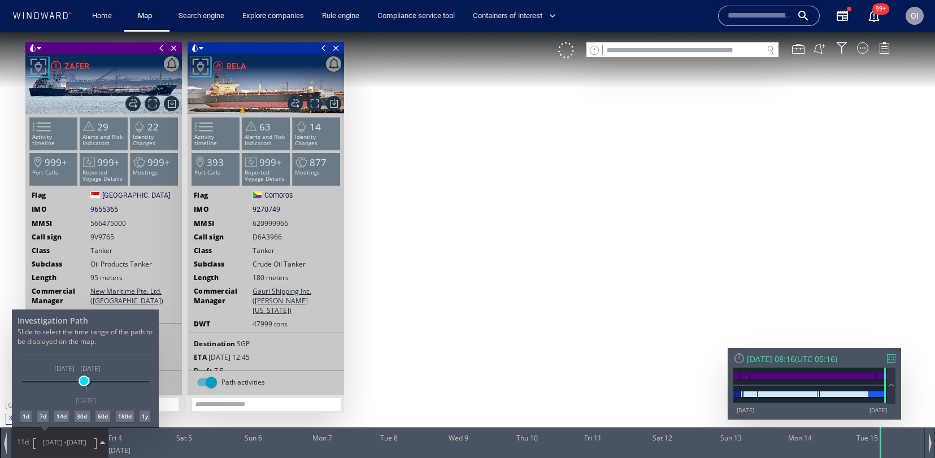
click at [84, 381] on span at bounding box center [84, 381] width 8 height 8
click at [570, 49] on div at bounding box center [467, 245] width 935 height 427
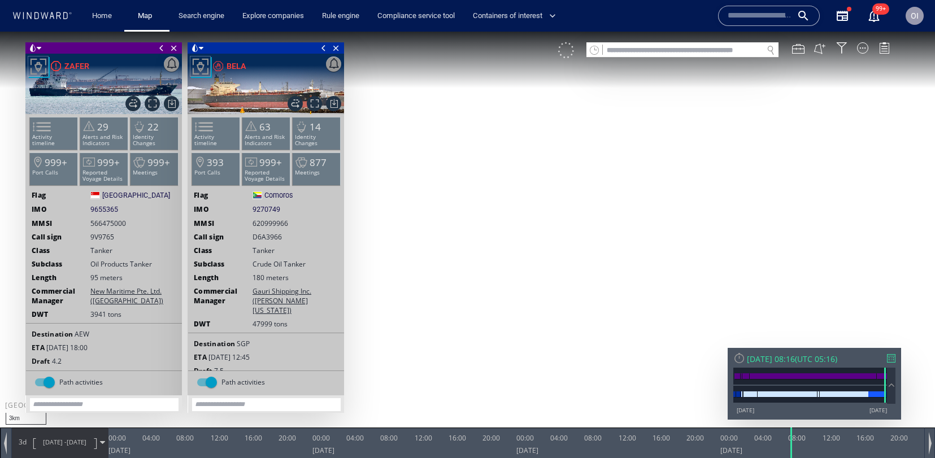
click at [559, 49] on div at bounding box center [566, 50] width 16 height 16
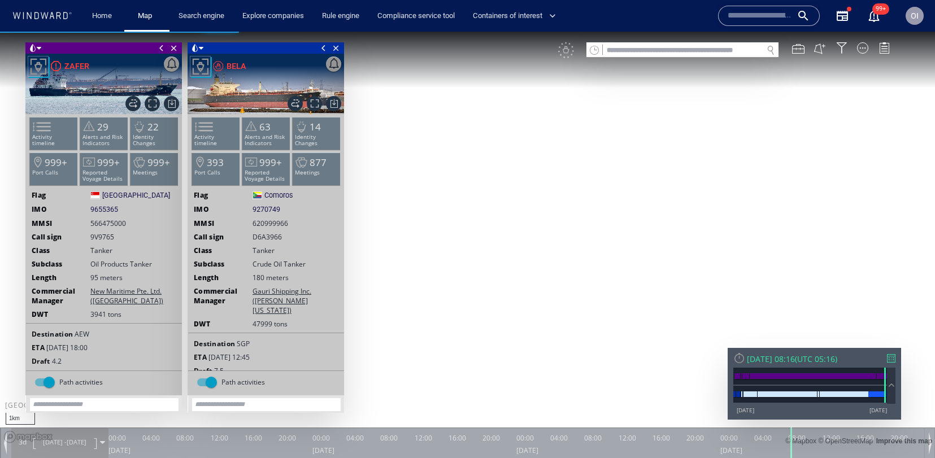
drag, startPoint x: 714, startPoint y: 261, endPoint x: 709, endPoint y: 266, distance: 6.8
click at [710, 265] on canvas "Map" at bounding box center [467, 239] width 935 height 415
click at [718, 249] on canvas "Map" at bounding box center [467, 239] width 935 height 415
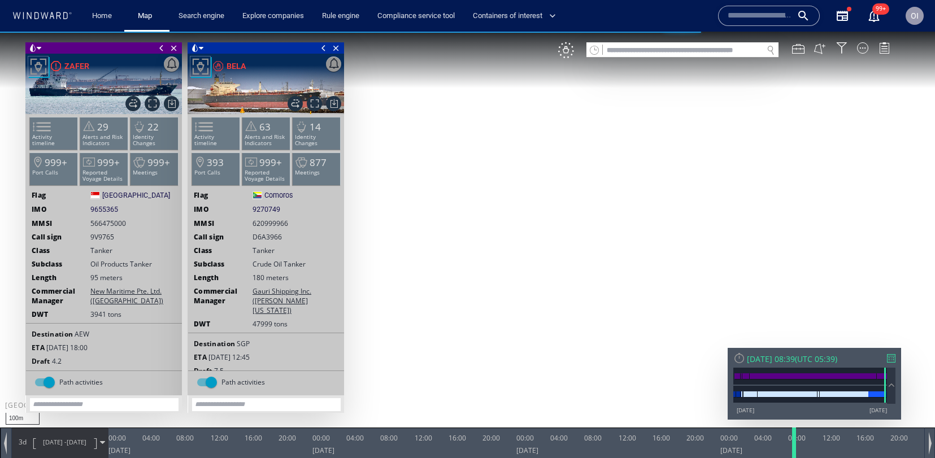
click at [794, 448] on div at bounding box center [796, 443] width 11 height 31
drag, startPoint x: 793, startPoint y: 445, endPoint x: 781, endPoint y: 442, distance: 12.7
click at [779, 446] on div at bounding box center [779, 443] width 11 height 31
click at [782, 445] on div at bounding box center [783, 443] width 11 height 31
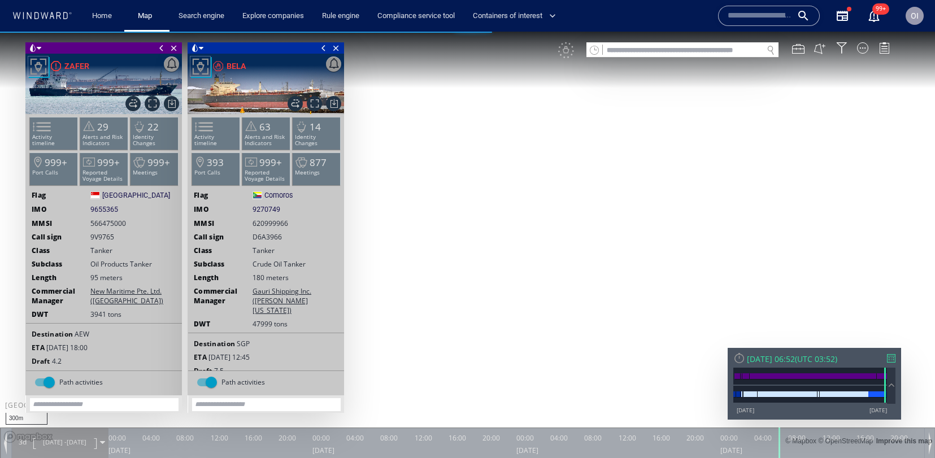
click at [563, 67] on canvas "Map" at bounding box center [467, 239] width 935 height 415
click at [570, 57] on div "VM" at bounding box center [729, 50] width 343 height 16
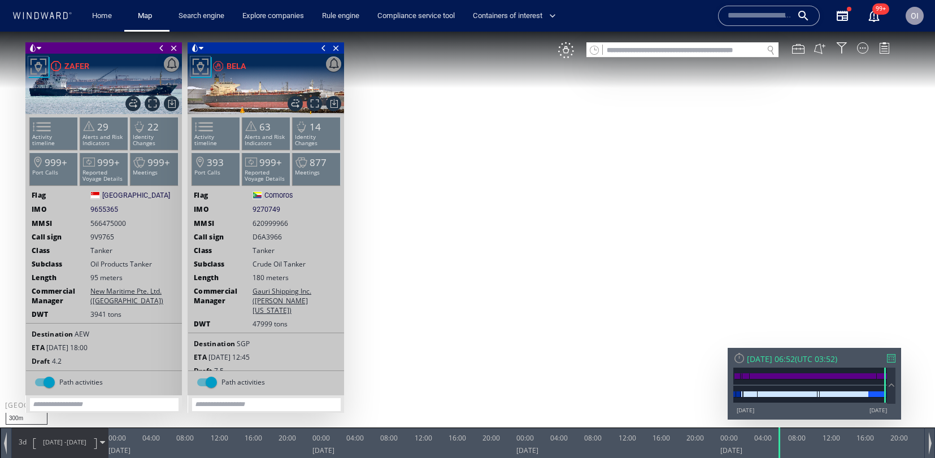
drag, startPoint x: 566, startPoint y: 47, endPoint x: 575, endPoint y: 59, distance: 14.9
click at [566, 47] on div "VM" at bounding box center [566, 50] width 16 height 16
drag, startPoint x: 776, startPoint y: 441, endPoint x: 657, endPoint y: 429, distance: 120.3
click at [675, 433] on div at bounding box center [680, 443] width 11 height 31
click at [36, 127] on span at bounding box center [35, 127] width 17 height 16
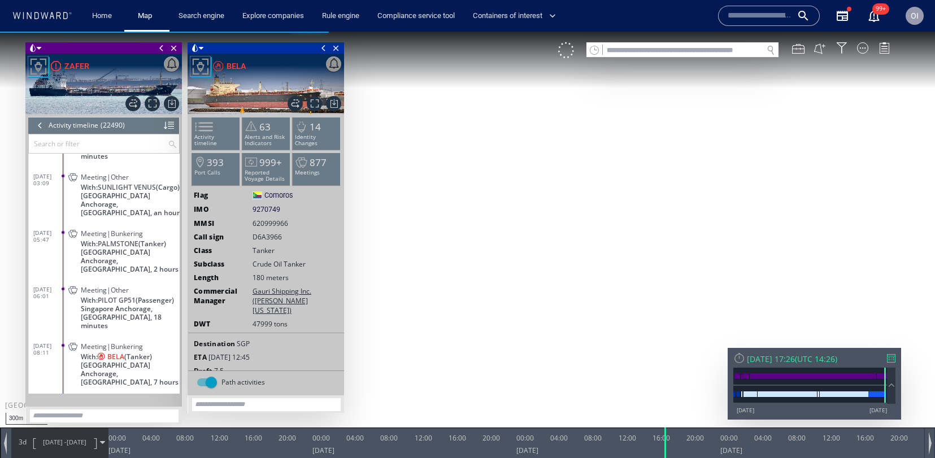
scroll to position [694227, 0]
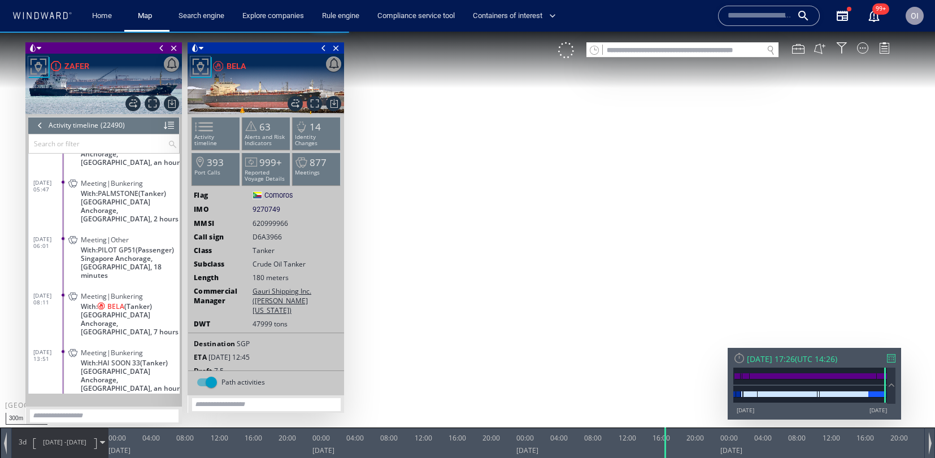
click at [149, 311] on span "[GEOGRAPHIC_DATA] Anchorage, [GEOGRAPHIC_DATA], 7 hours" at bounding box center [130, 323] width 99 height 25
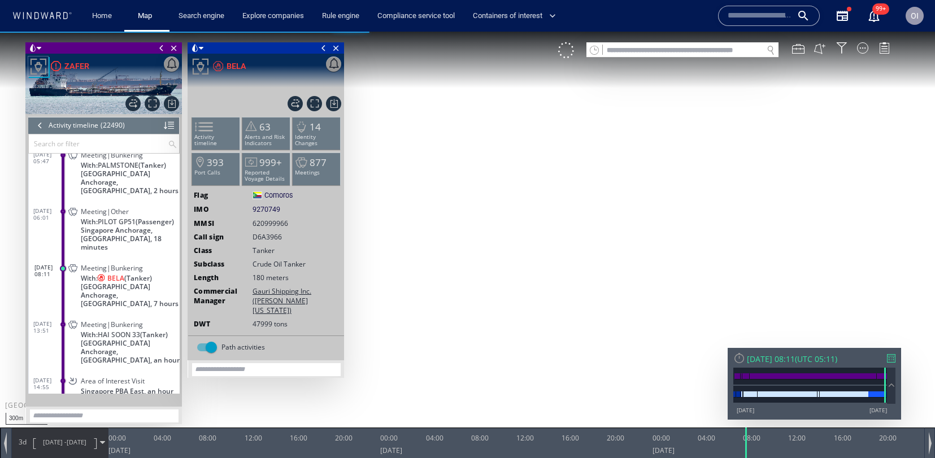
scroll to position [694256, 0]
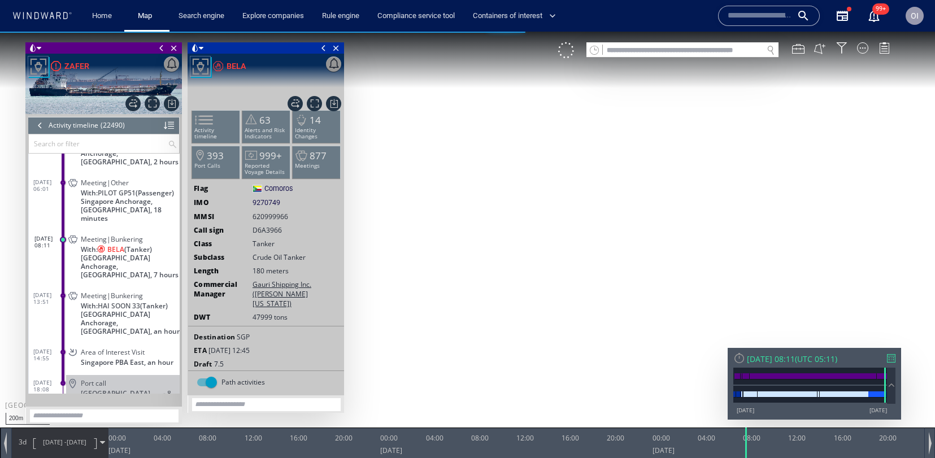
drag, startPoint x: 628, startPoint y: 200, endPoint x: 632, endPoint y: 216, distance: 17.0
click at [632, 216] on canvas "Map" at bounding box center [467, 239] width 935 height 415
drag, startPoint x: 635, startPoint y: 294, endPoint x: 629, endPoint y: 279, distance: 16.5
click at [635, 294] on canvas "Map" at bounding box center [467, 239] width 935 height 415
drag, startPoint x: 741, startPoint y: 450, endPoint x: 722, endPoint y: 452, distance: 19.3
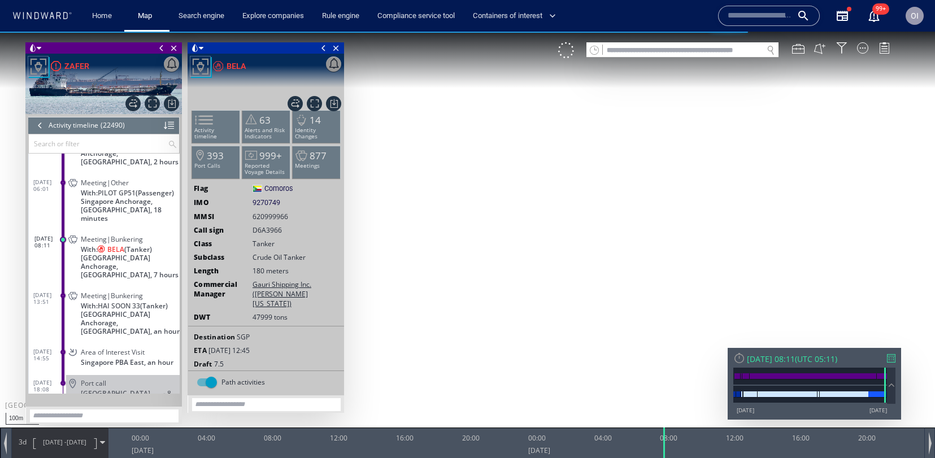
drag, startPoint x: 707, startPoint y: 450, endPoint x: 619, endPoint y: 450, distance: 88.7
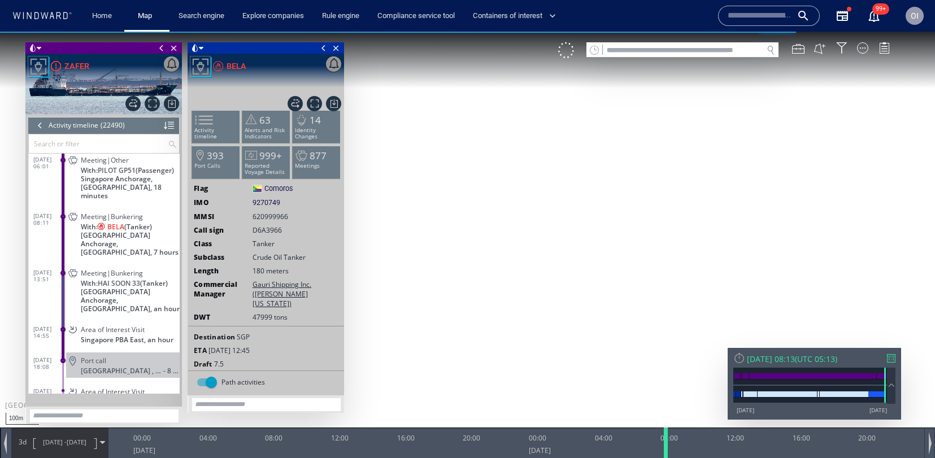
scroll to position [694287, 0]
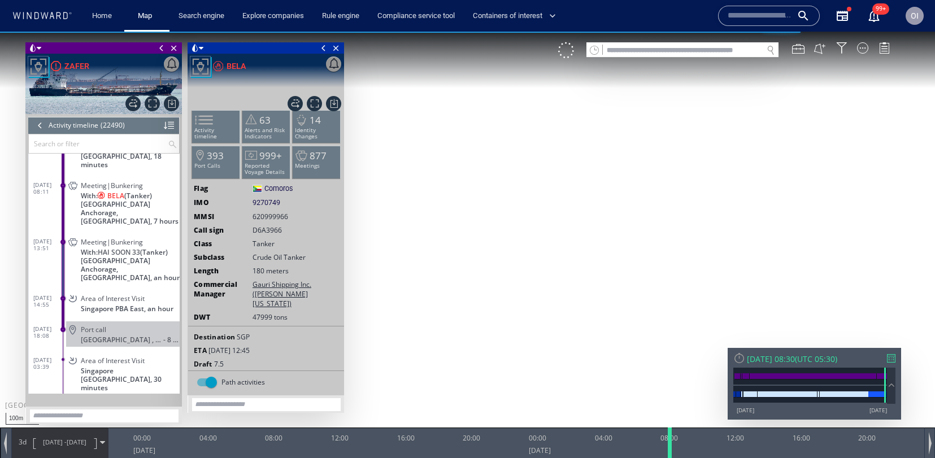
drag, startPoint x: 665, startPoint y: 445, endPoint x: 670, endPoint y: 448, distance: 5.8
click at [669, 448] on div at bounding box center [671, 443] width 11 height 31
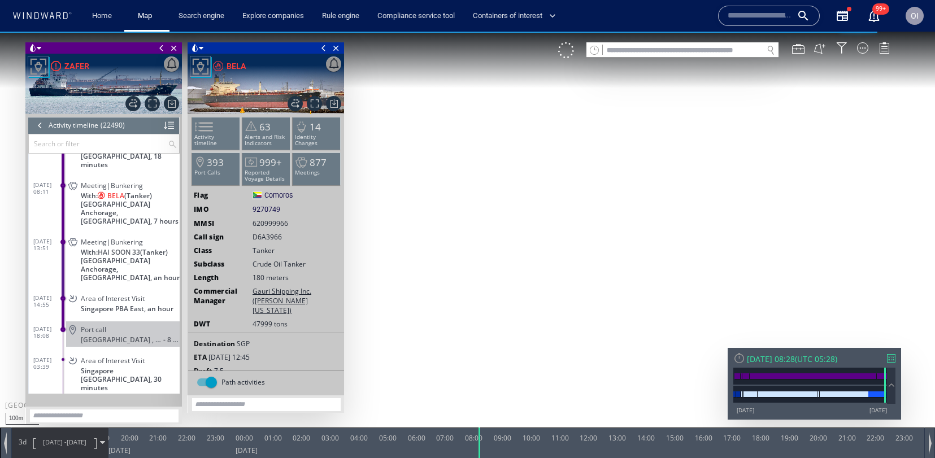
drag, startPoint x: 489, startPoint y: 448, endPoint x: 241, endPoint y: 444, distance: 248.1
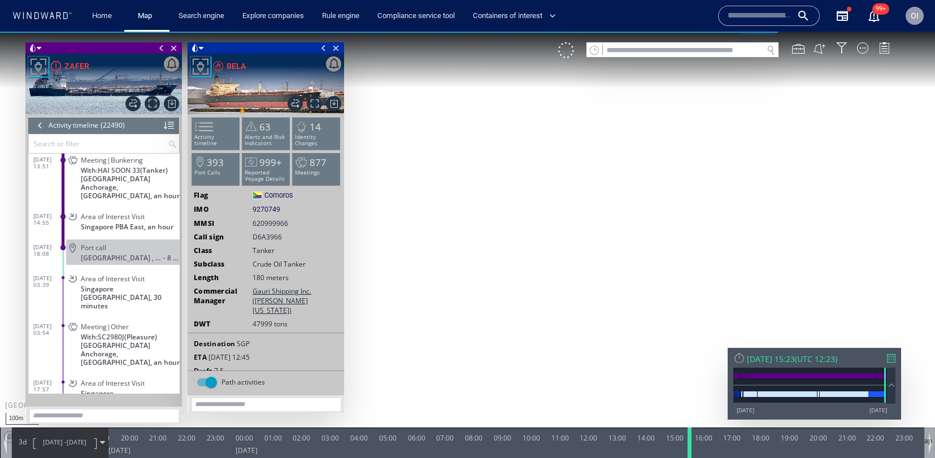
scroll to position [694349, 0]
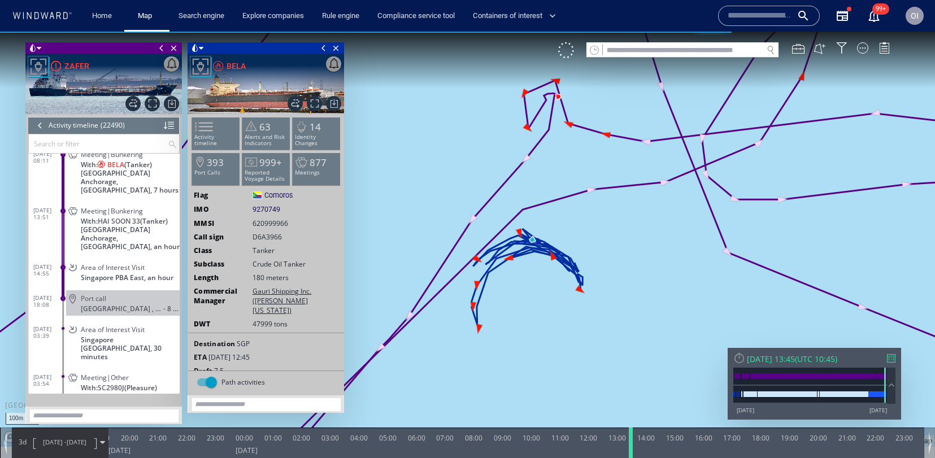
scroll to position [694287, 0]
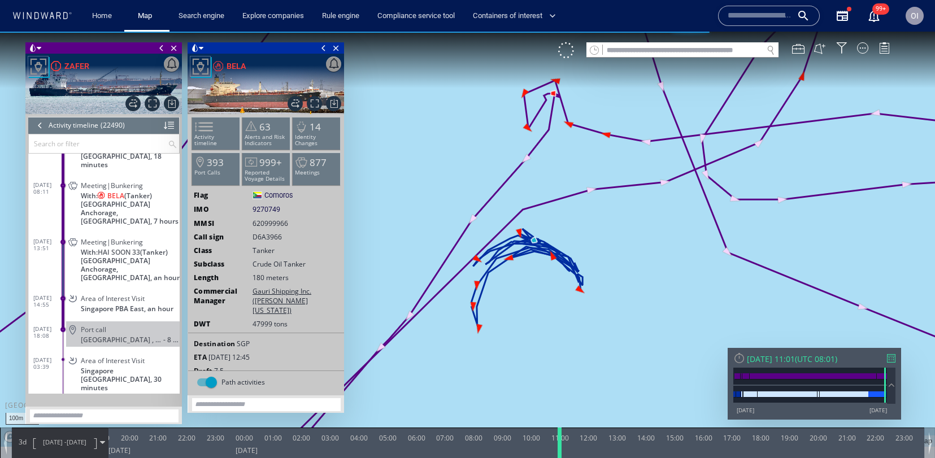
click at [559, 447] on div at bounding box center [561, 443] width 11 height 31
drag, startPoint x: 562, startPoint y: 172, endPoint x: 566, endPoint y: 212, distance: 40.4
click at [566, 212] on canvas "Map" at bounding box center [467, 239] width 935 height 415
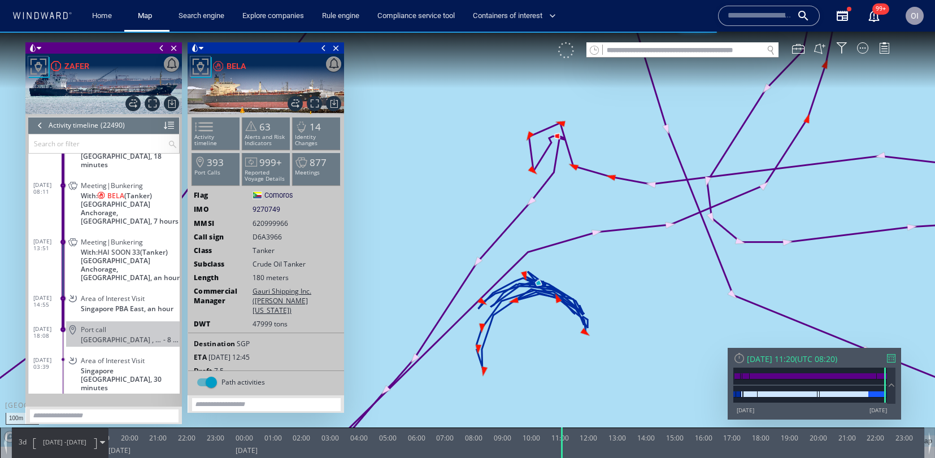
click at [568, 52] on div at bounding box center [566, 50] width 16 height 16
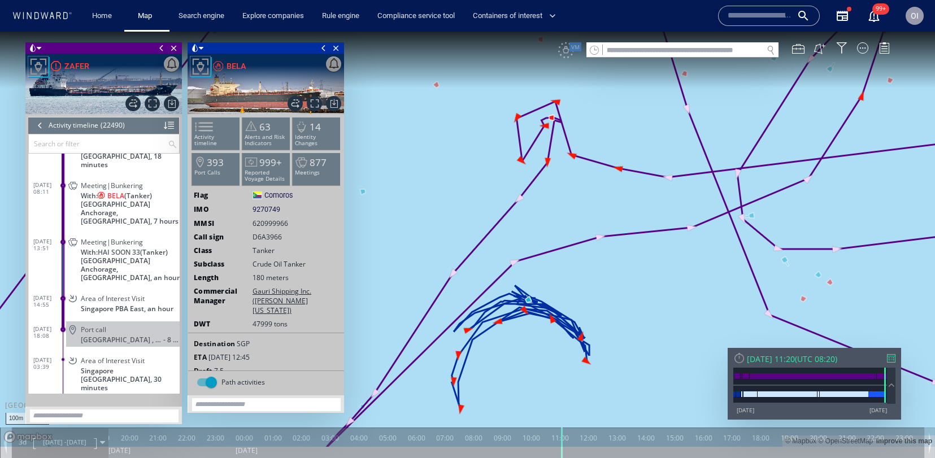
drag, startPoint x: 581, startPoint y: 213, endPoint x: 613, endPoint y: 236, distance: 39.2
click at [612, 236] on canvas "Map" at bounding box center [467, 239] width 935 height 415
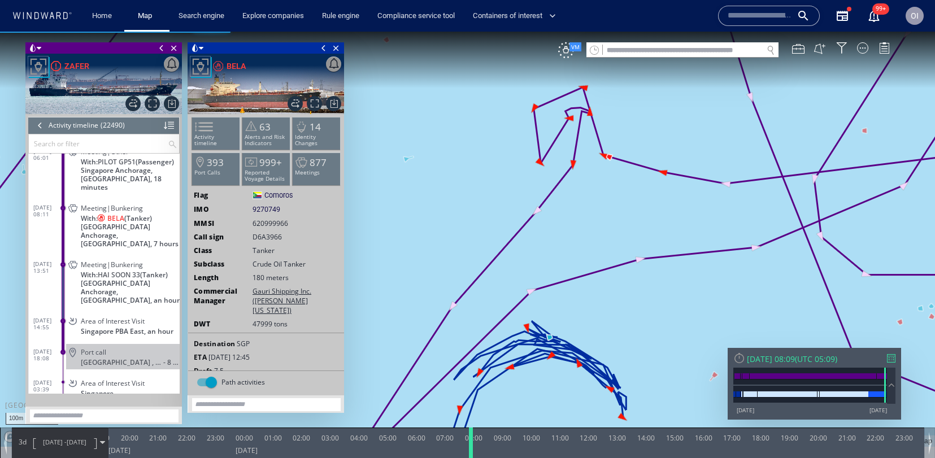
scroll to position [694256, 0]
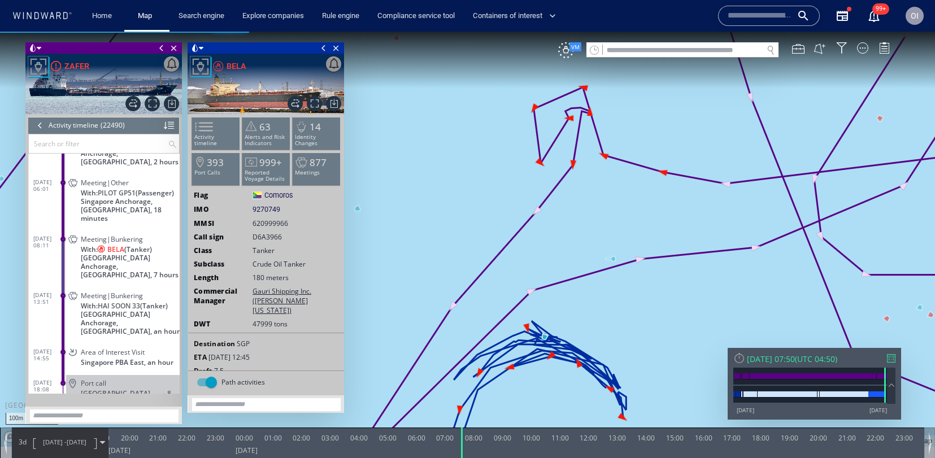
drag, startPoint x: 562, startPoint y: 444, endPoint x: 440, endPoint y: 446, distance: 122.6
click at [462, 448] on div at bounding box center [462, 443] width 11 height 31
drag, startPoint x: 405, startPoint y: 445, endPoint x: 433, endPoint y: 446, distance: 28.3
